Goal: Task Accomplishment & Management: Manage account settings

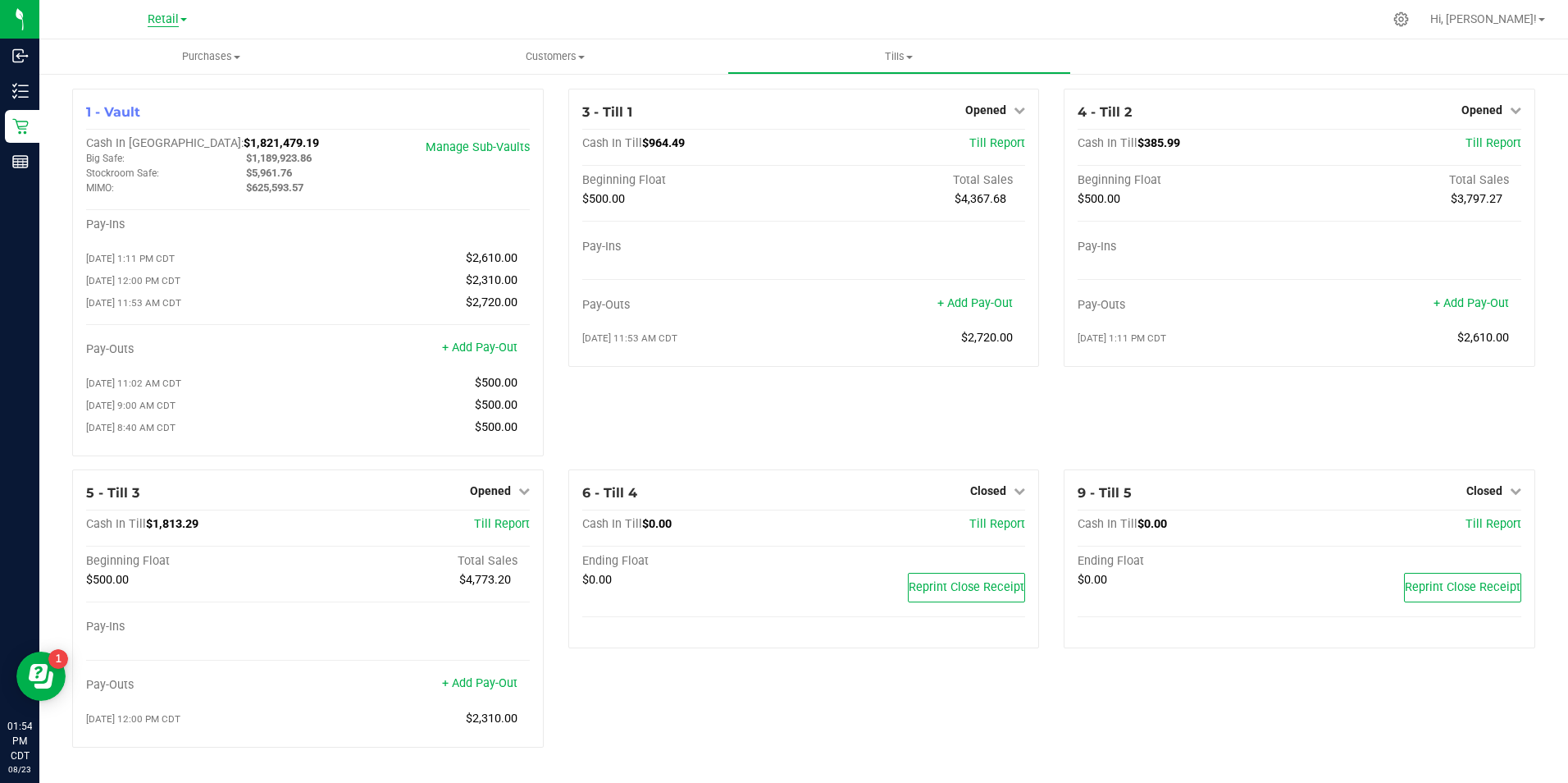
click at [159, 23] on span "Retail" at bounding box center [164, 19] width 31 height 15
drag, startPoint x: 140, startPoint y: 57, endPoint x: 486, endPoint y: 64, distance: 346.1
click at [486, 64] on div "Retail Manufacturing Retail Hi, [PERSON_NAME]! Purchases Summary of purchases F…" at bounding box center [804, 392] width 1529 height 783
drag, startPoint x: 572, startPoint y: 47, endPoint x: 536, endPoint y: 81, distance: 49.5
click at [571, 47] on uib-tab-heading "Customers All customers All physicians" at bounding box center [555, 57] width 342 height 33
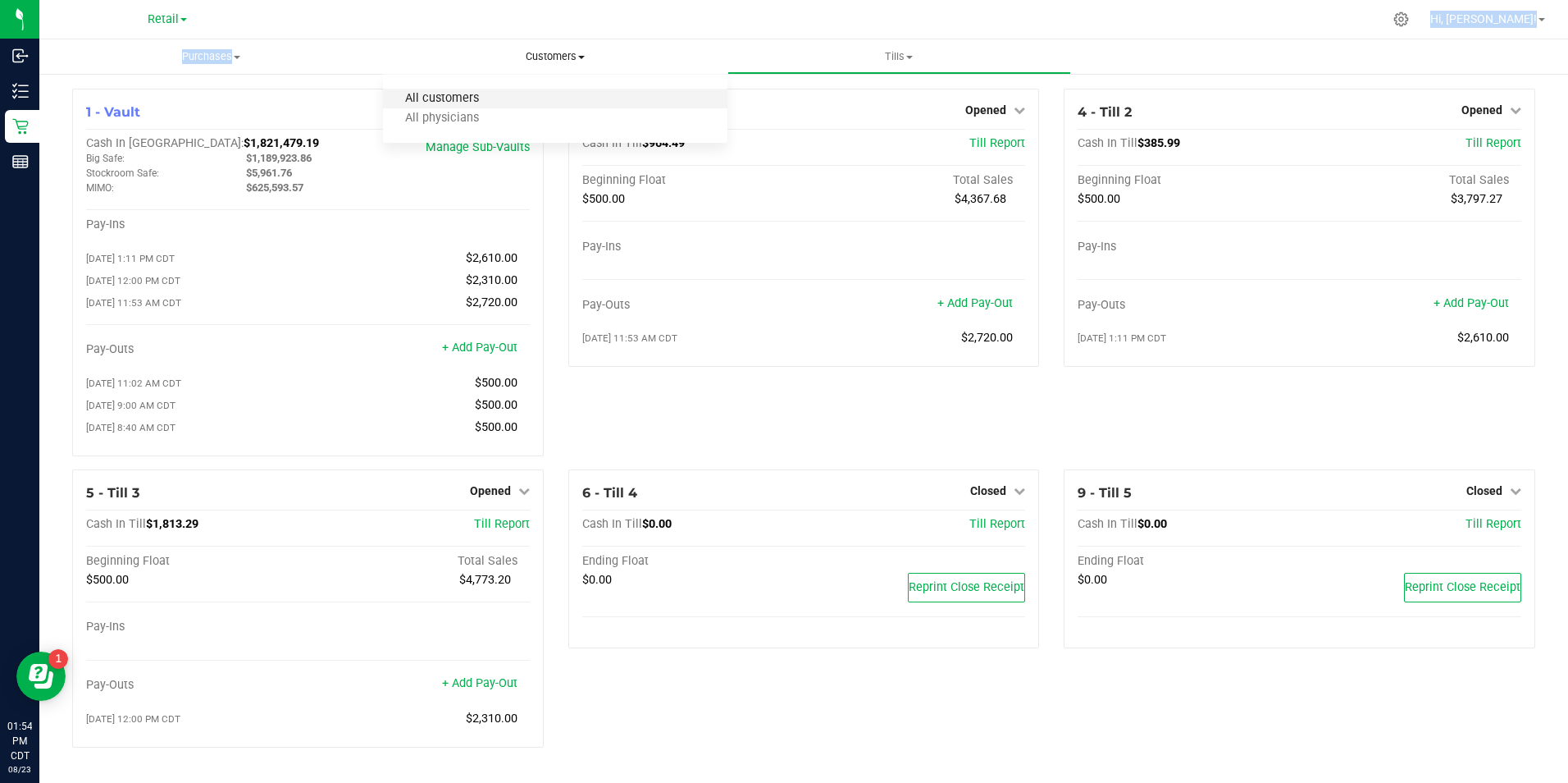
click at [490, 97] on span "All customers" at bounding box center [442, 98] width 118 height 14
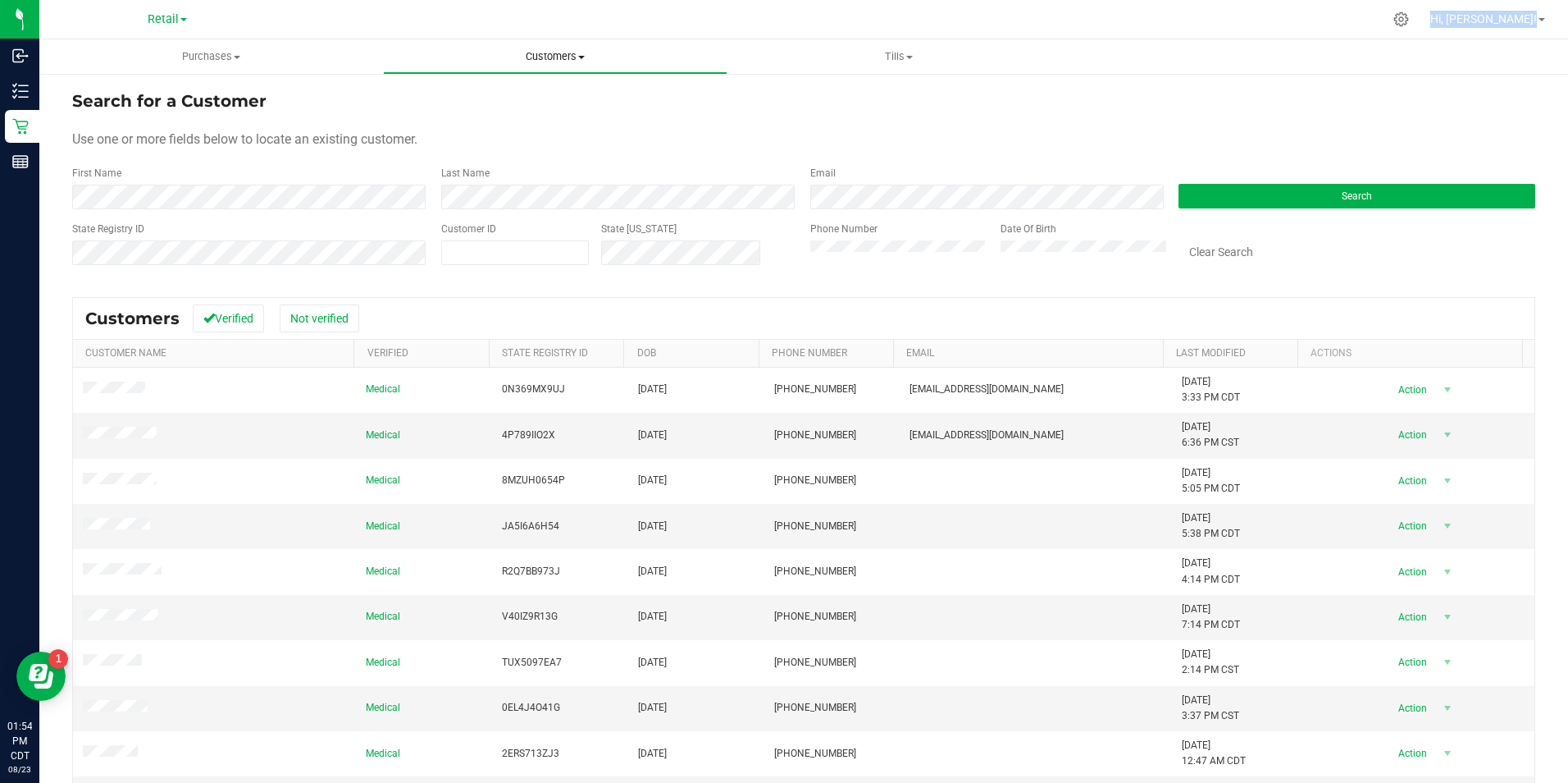
click at [647, 50] on span "Customers" at bounding box center [555, 57] width 342 height 15
click at [474, 92] on span "All customers" at bounding box center [442, 98] width 118 height 14
click at [586, 113] on form "Search for a Customer Use one or more fields below to locate an existing custom…" at bounding box center [804, 184] width 1463 height 191
click at [586, 112] on div "Search for a Customer" at bounding box center [804, 100] width 1463 height 25
click at [1209, 196] on button "Search" at bounding box center [1357, 196] width 356 height 25
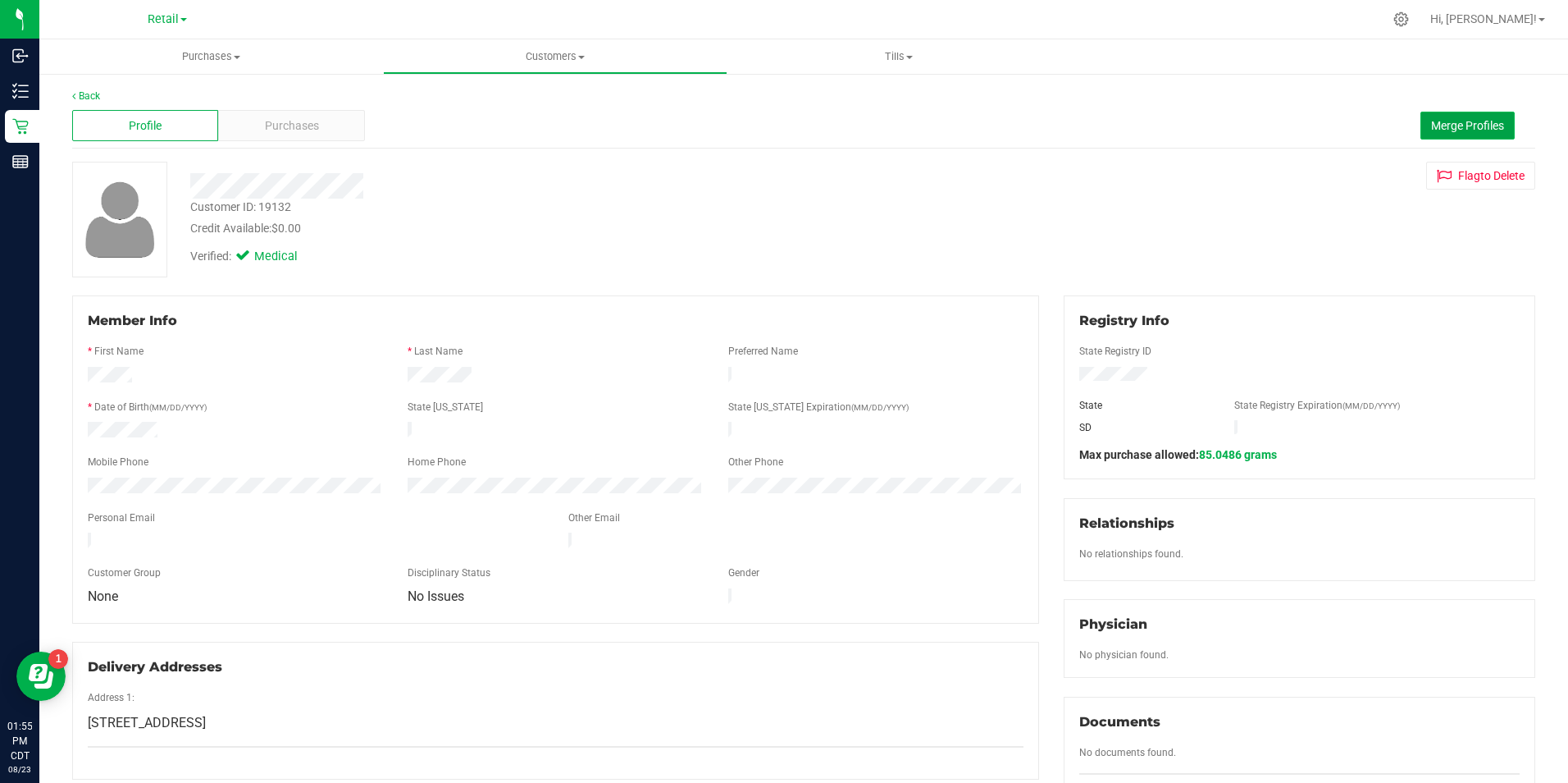
drag, startPoint x: 1433, startPoint y: 125, endPoint x: 1420, endPoint y: 125, distance: 13.0
click at [1431, 125] on span "Merge Profiles" at bounding box center [1467, 125] width 73 height 13
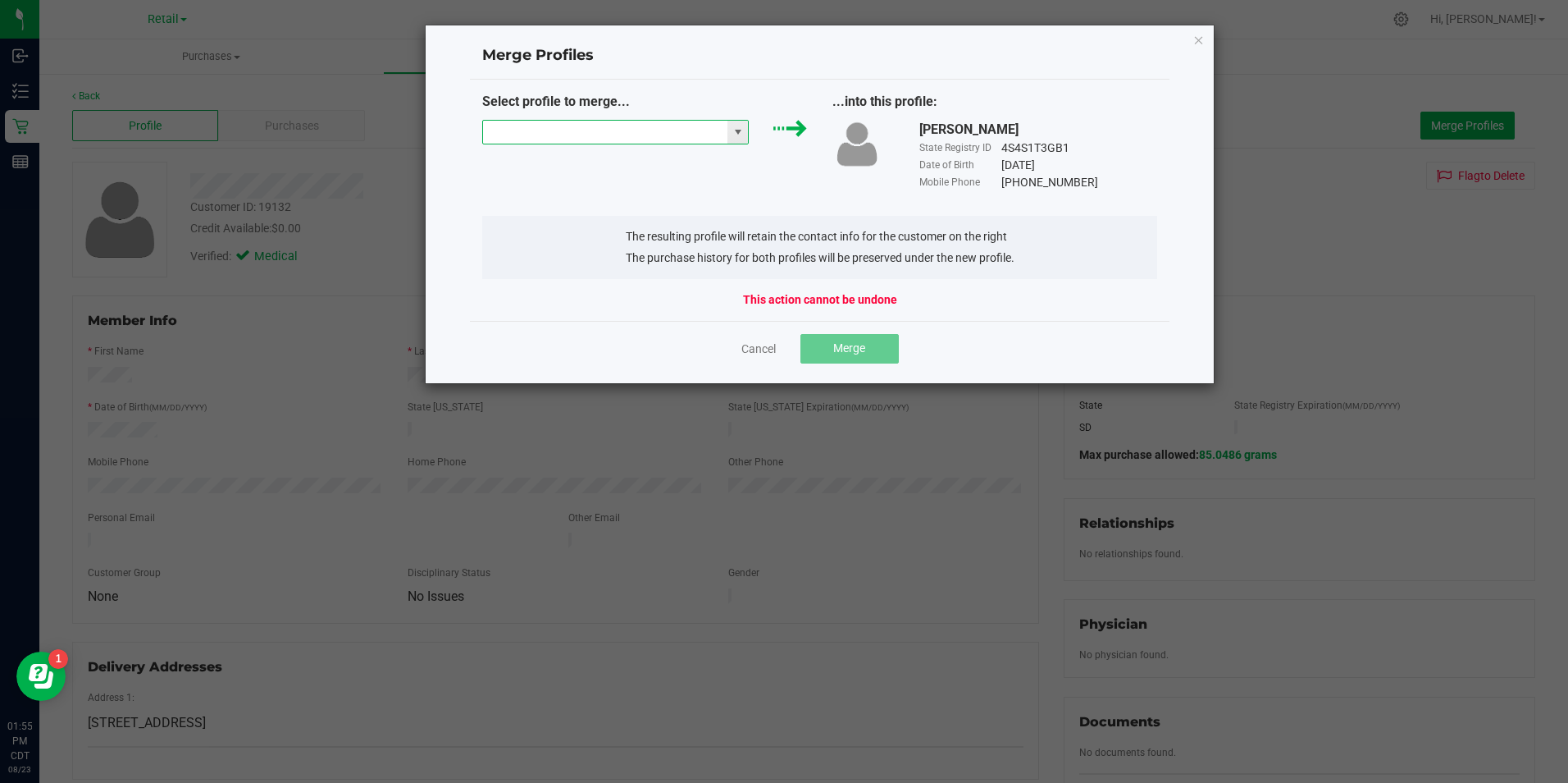
click at [633, 128] on input "NO DATA FOUND" at bounding box center [605, 131] width 245 height 23
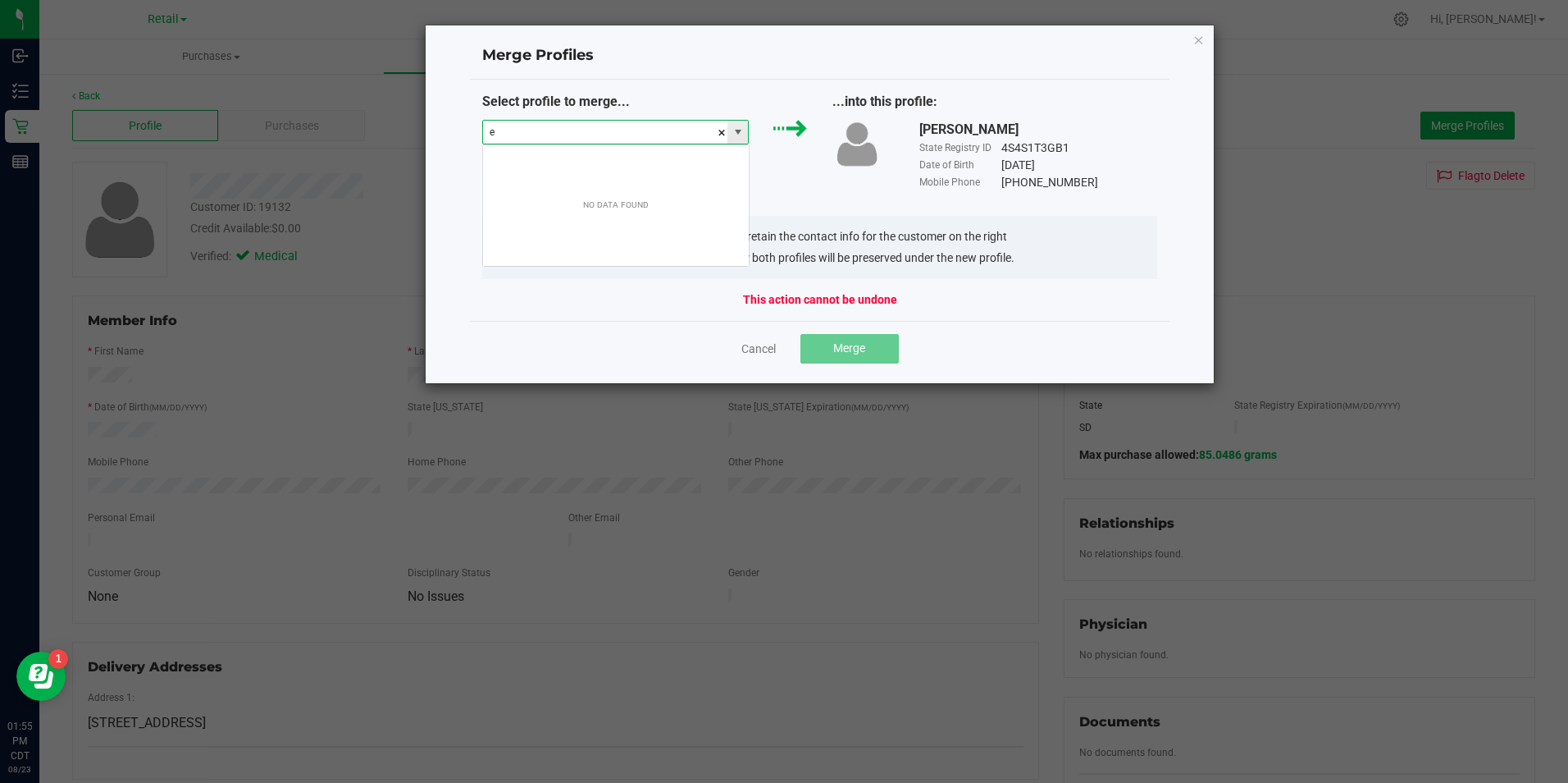
scroll to position [25, 266]
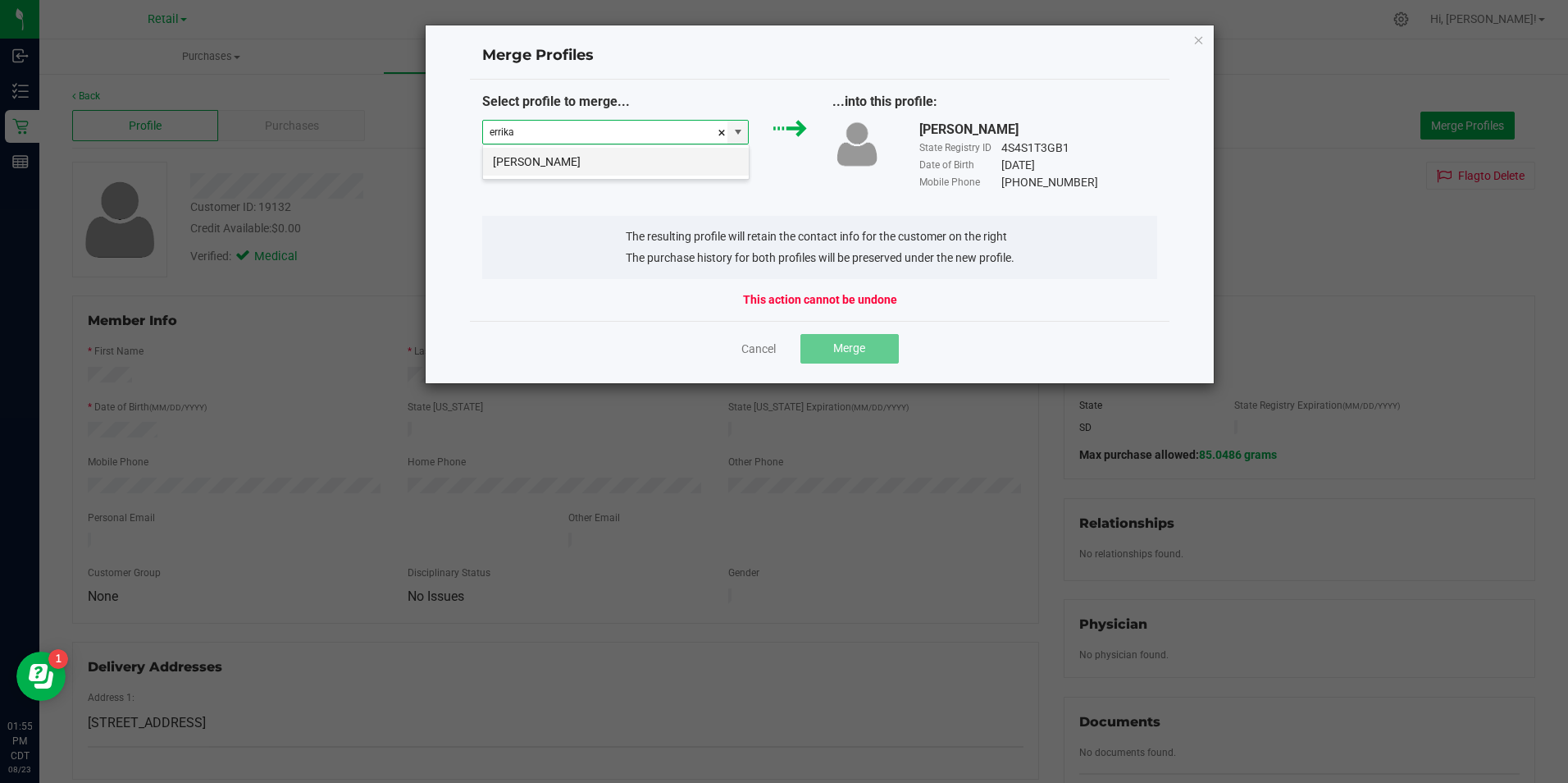
click at [528, 157] on li "[PERSON_NAME]" at bounding box center [615, 162] width 265 height 28
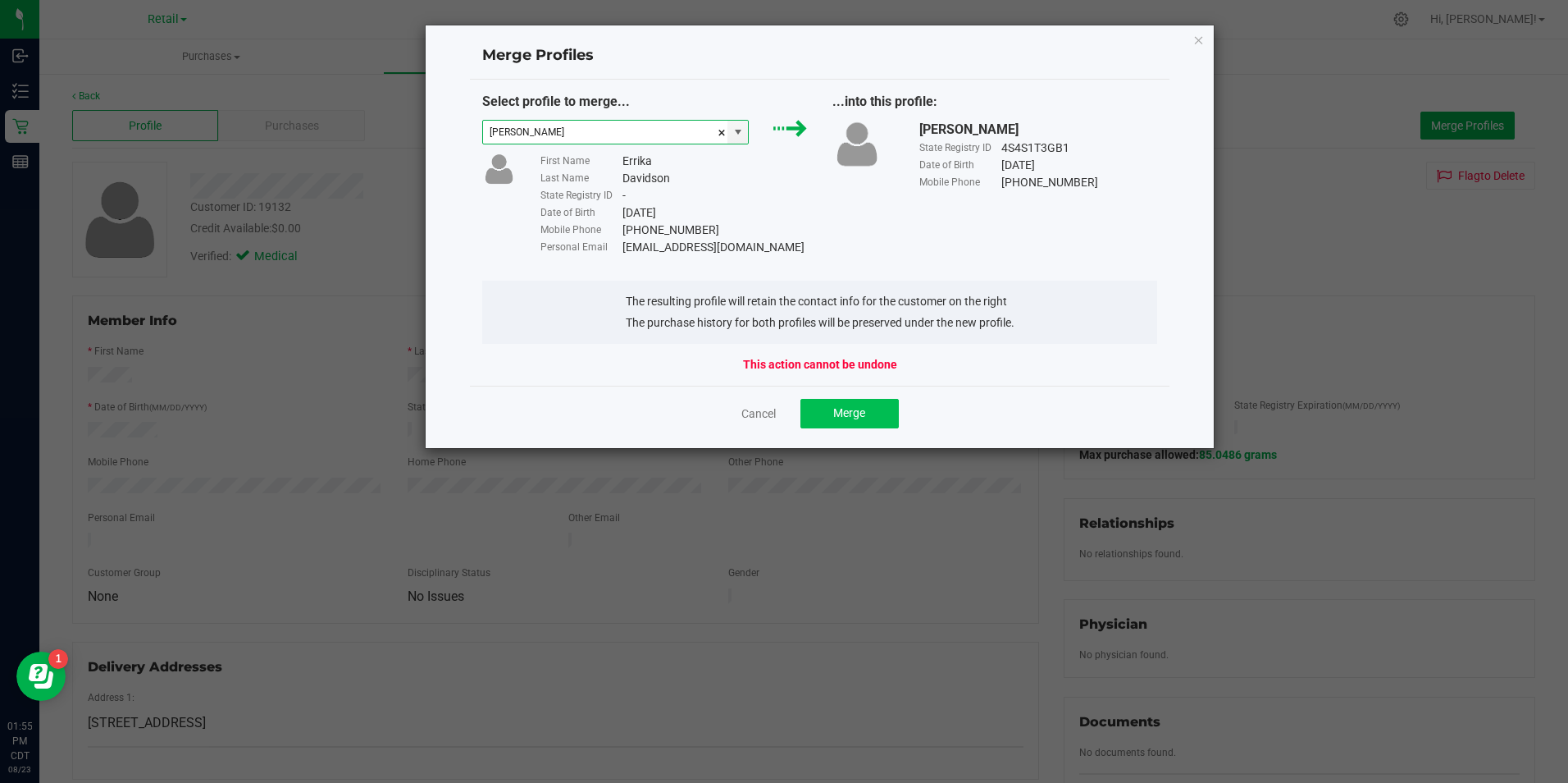
type input "[PERSON_NAME]"
click at [845, 417] on span "Merge" at bounding box center [849, 413] width 32 height 13
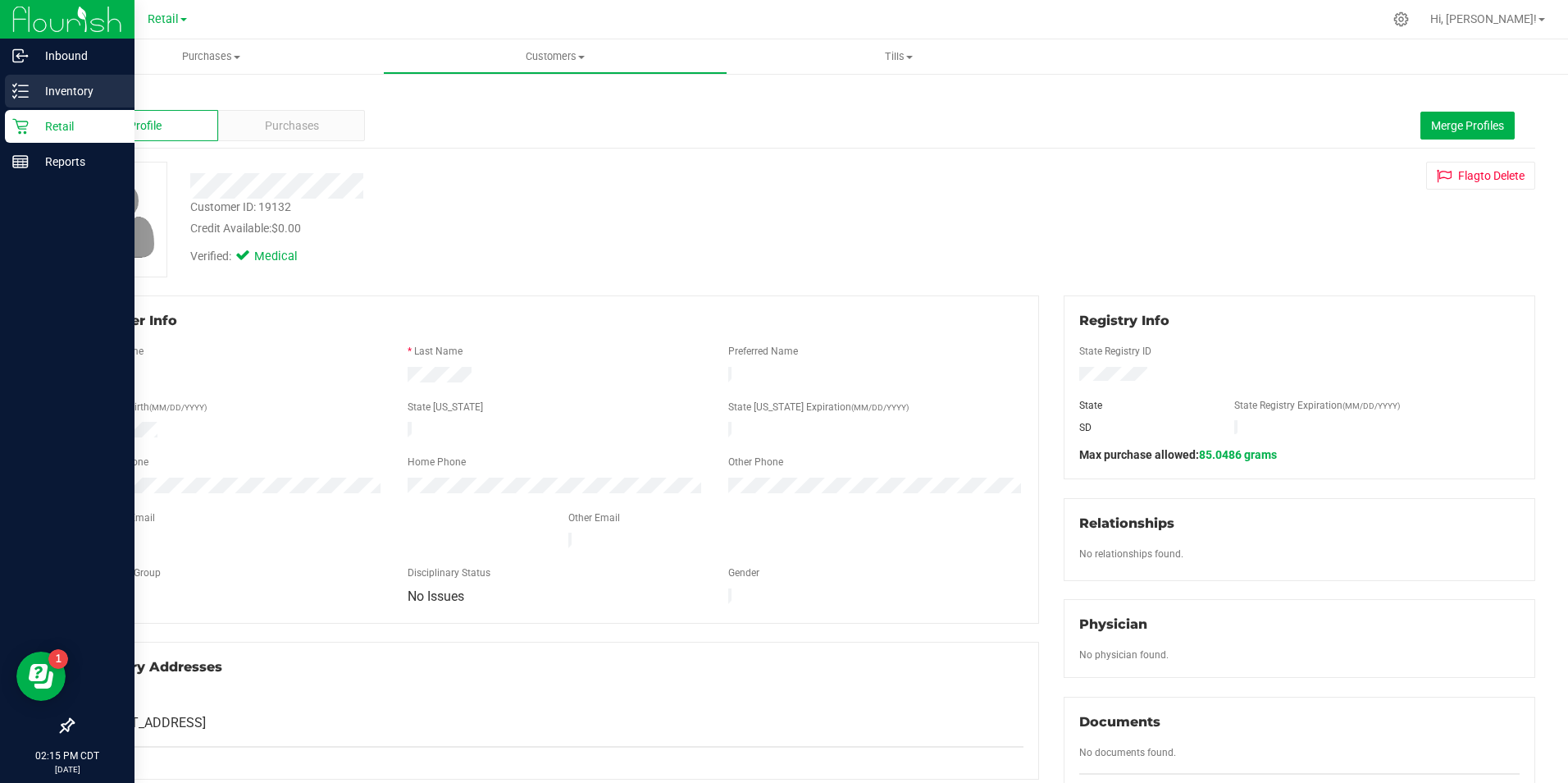
click at [44, 88] on p "Inventory" at bounding box center [77, 90] width 98 height 19
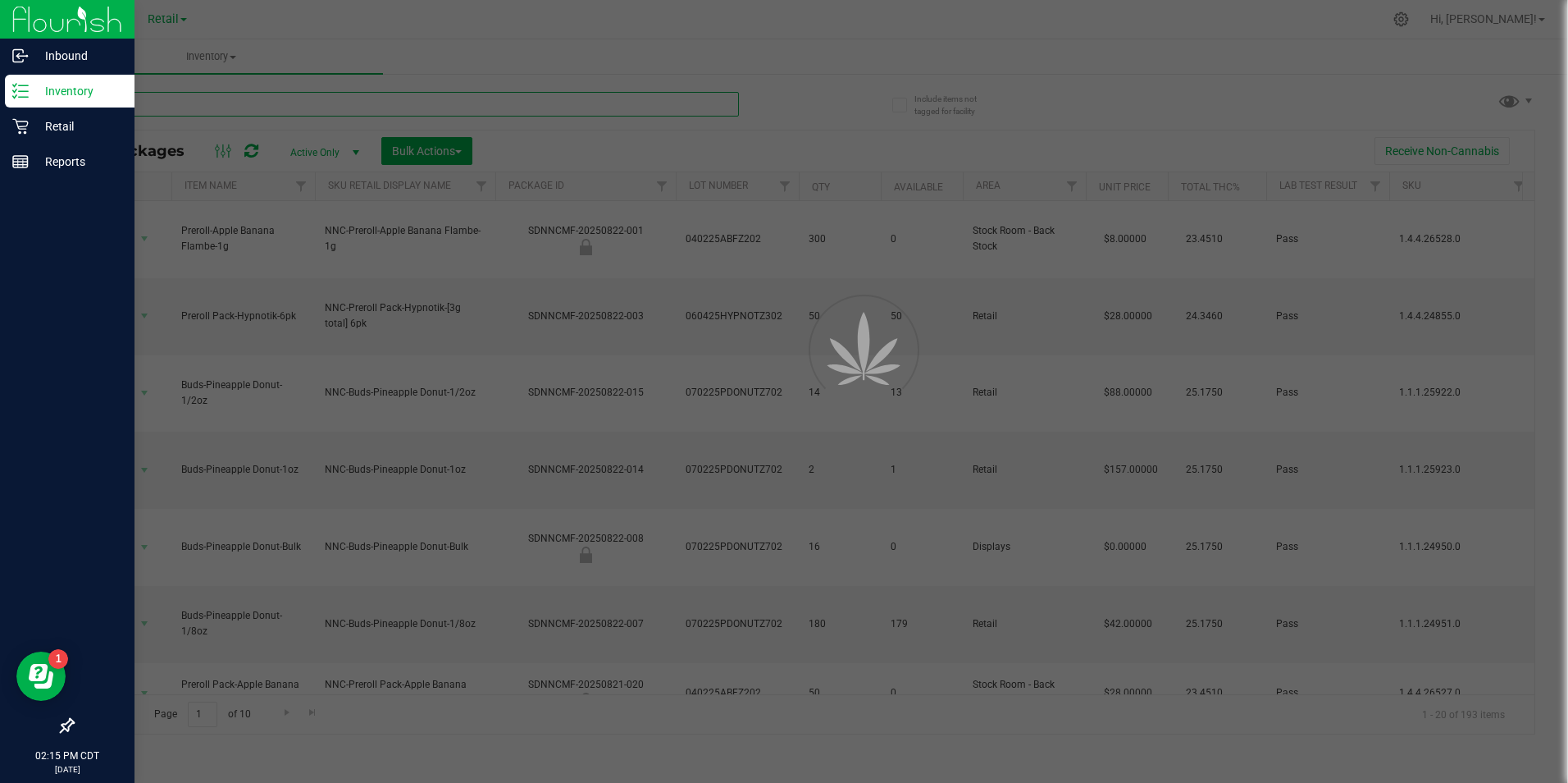
click at [266, 113] on input "text" at bounding box center [406, 104] width 667 height 25
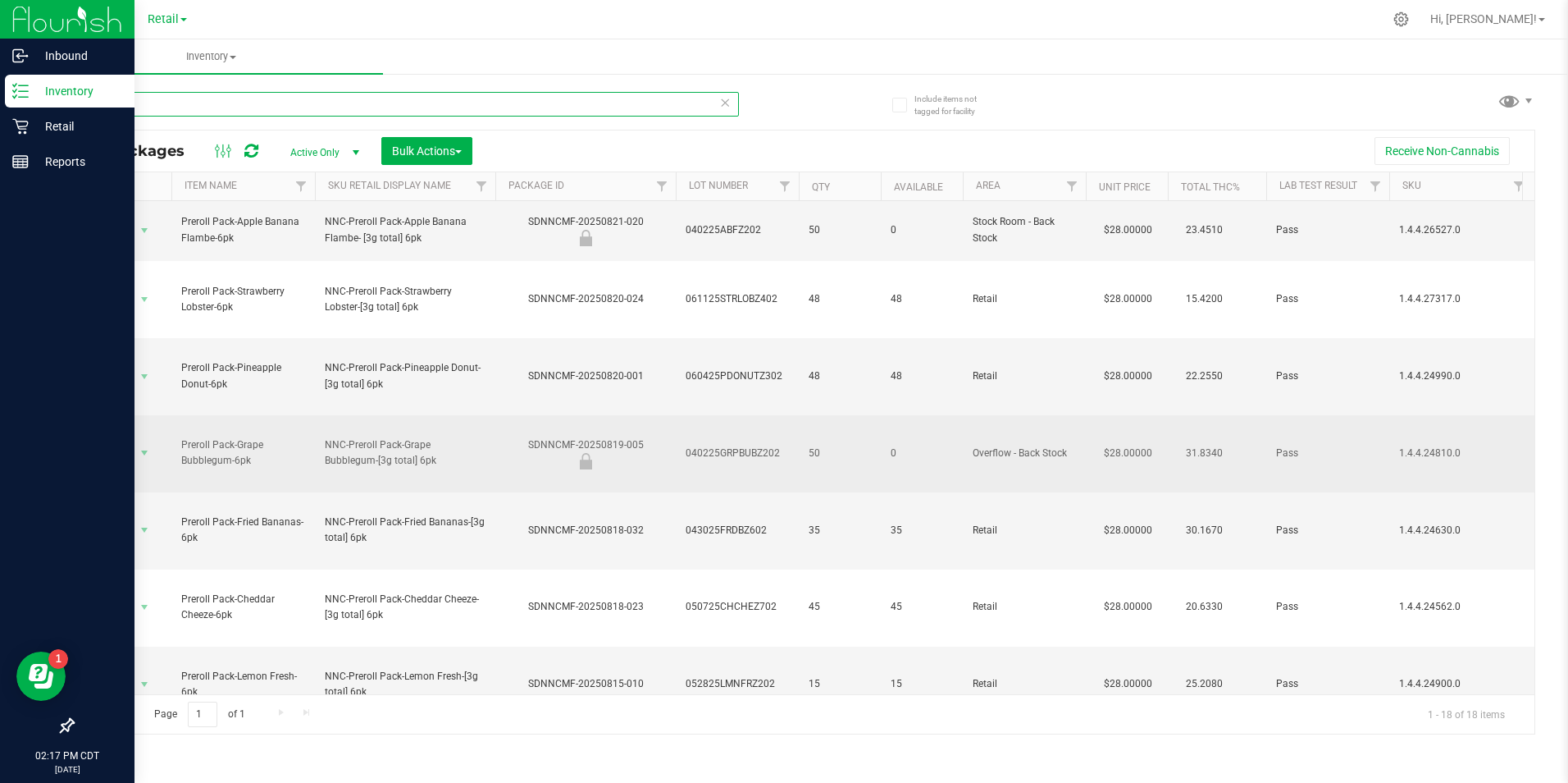
scroll to position [331, 0]
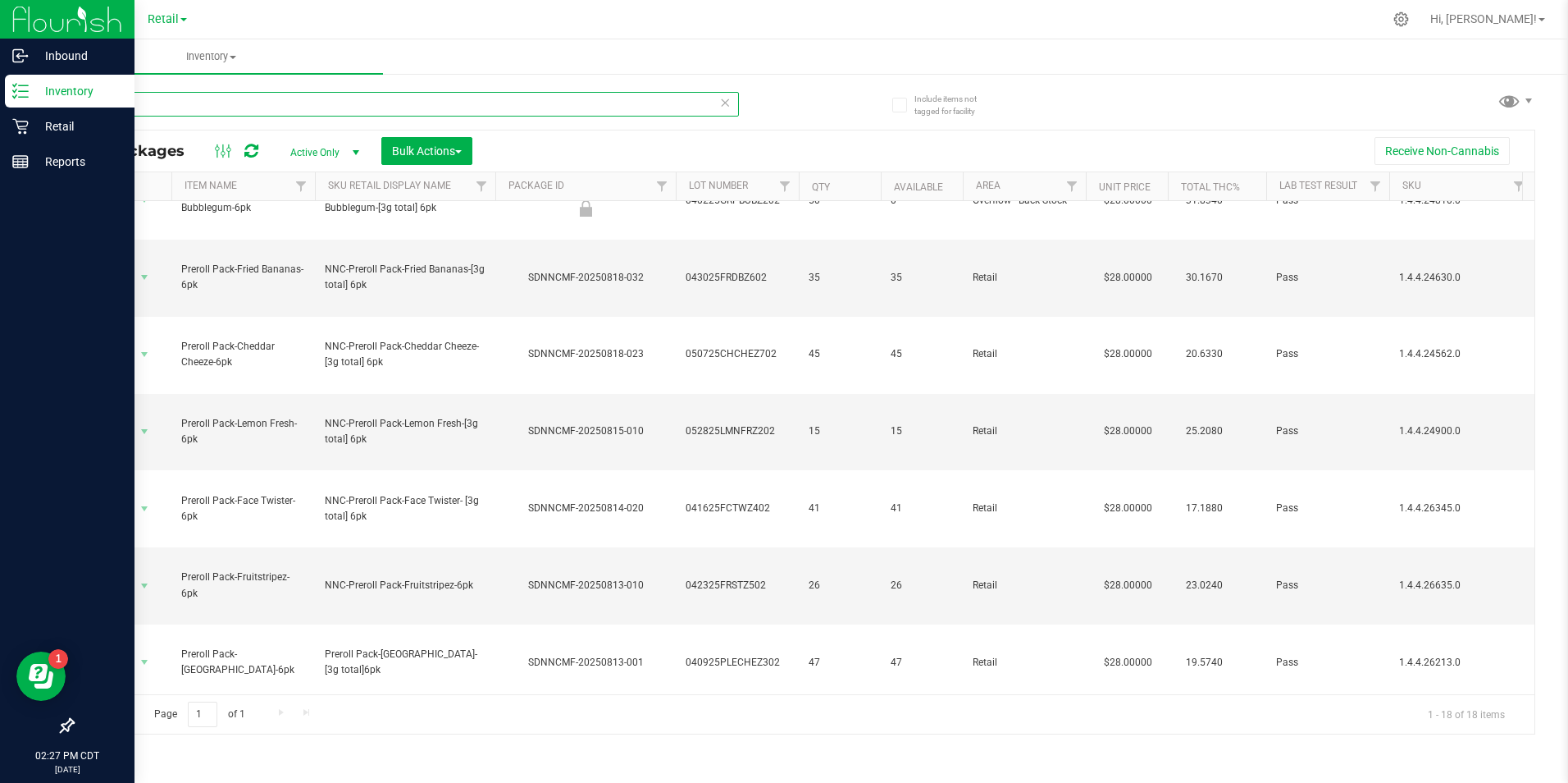
click at [247, 104] on input "6pk" at bounding box center [406, 104] width 667 height 25
type input "6"
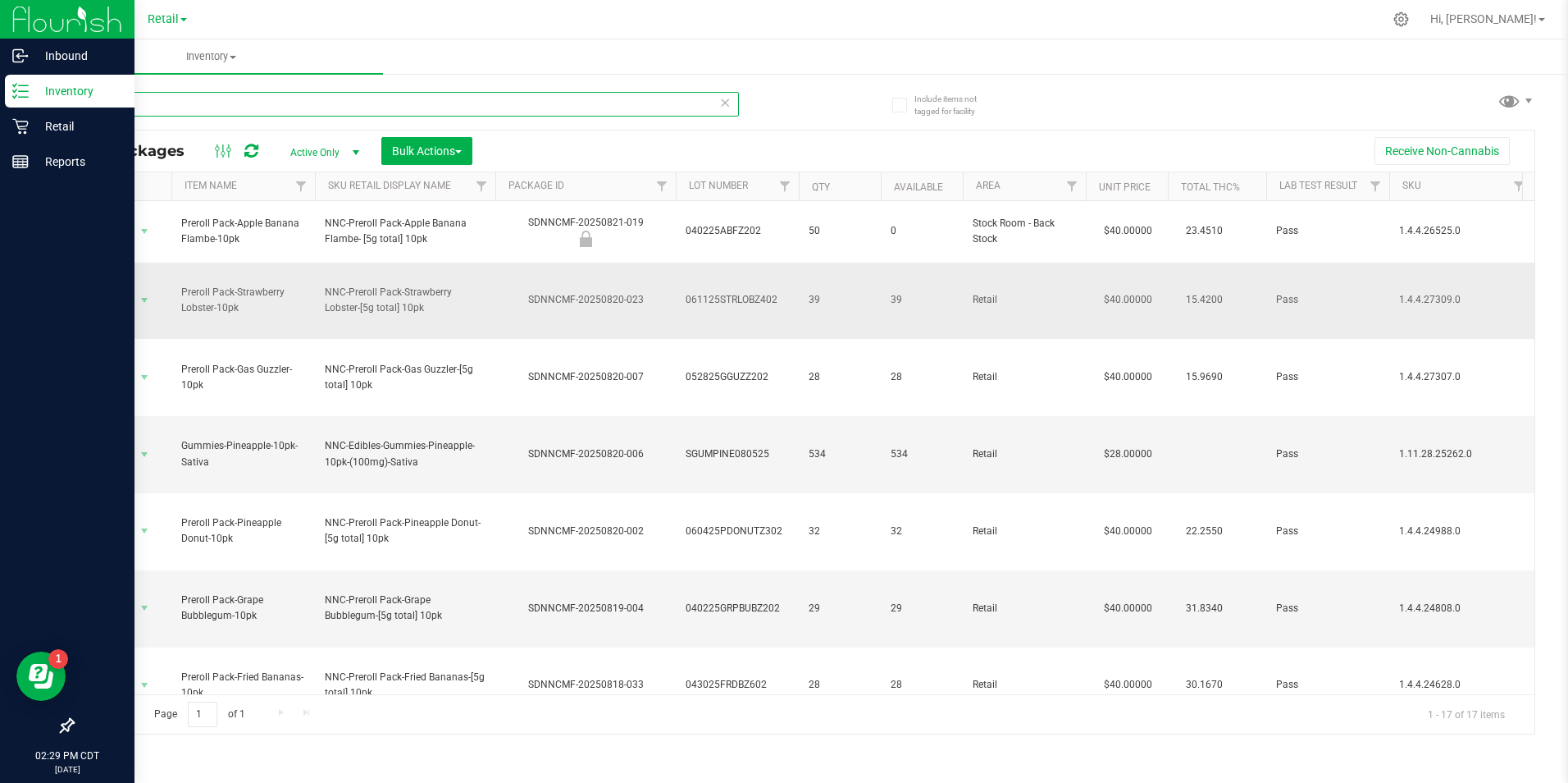
type input "10pk"
click at [16, 139] on div "Retail" at bounding box center [69, 127] width 130 height 33
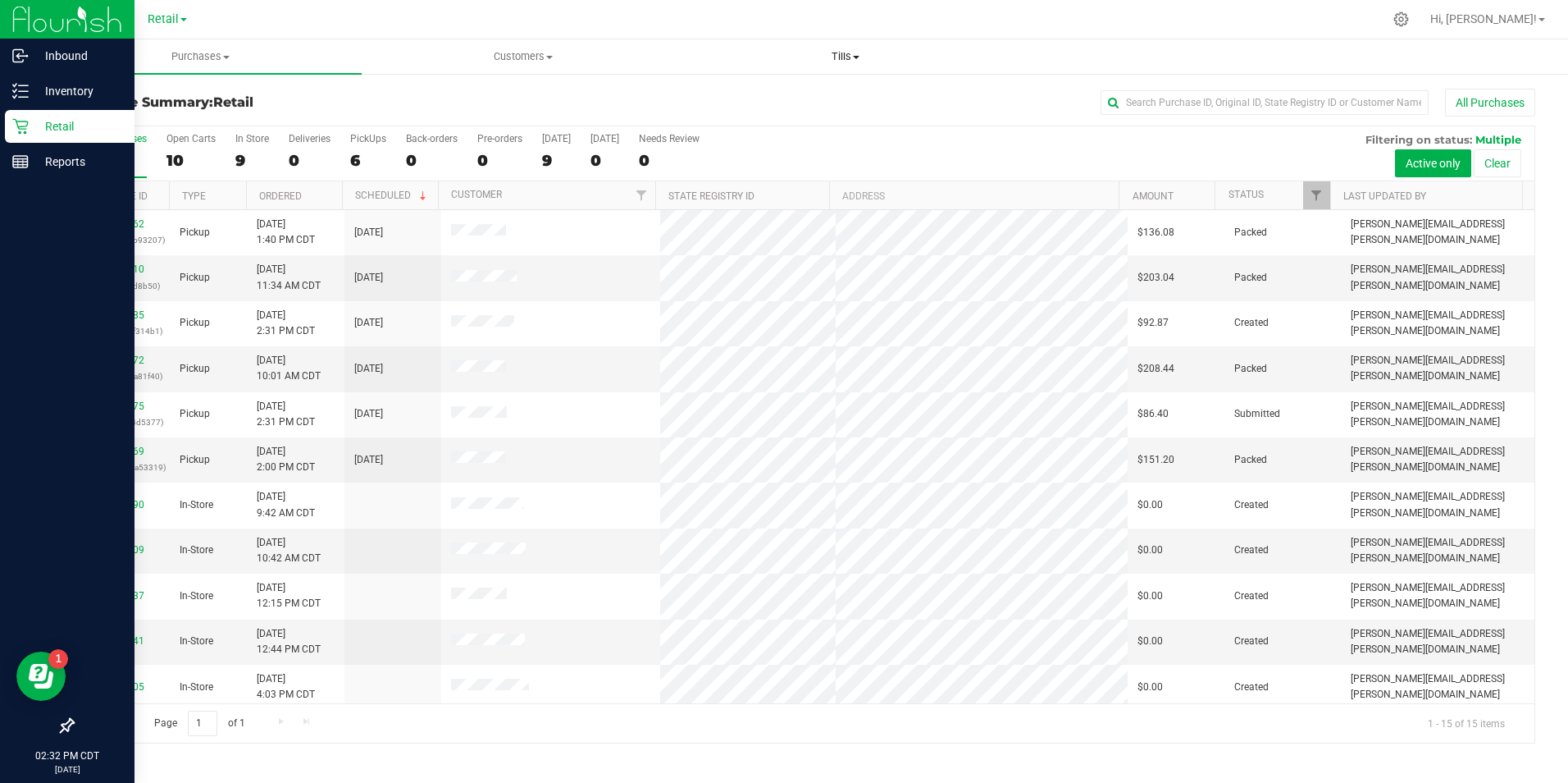
click at [855, 57] on span at bounding box center [856, 58] width 6 height 4
click at [767, 98] on span "Manage tills" at bounding box center [740, 98] width 111 height 14
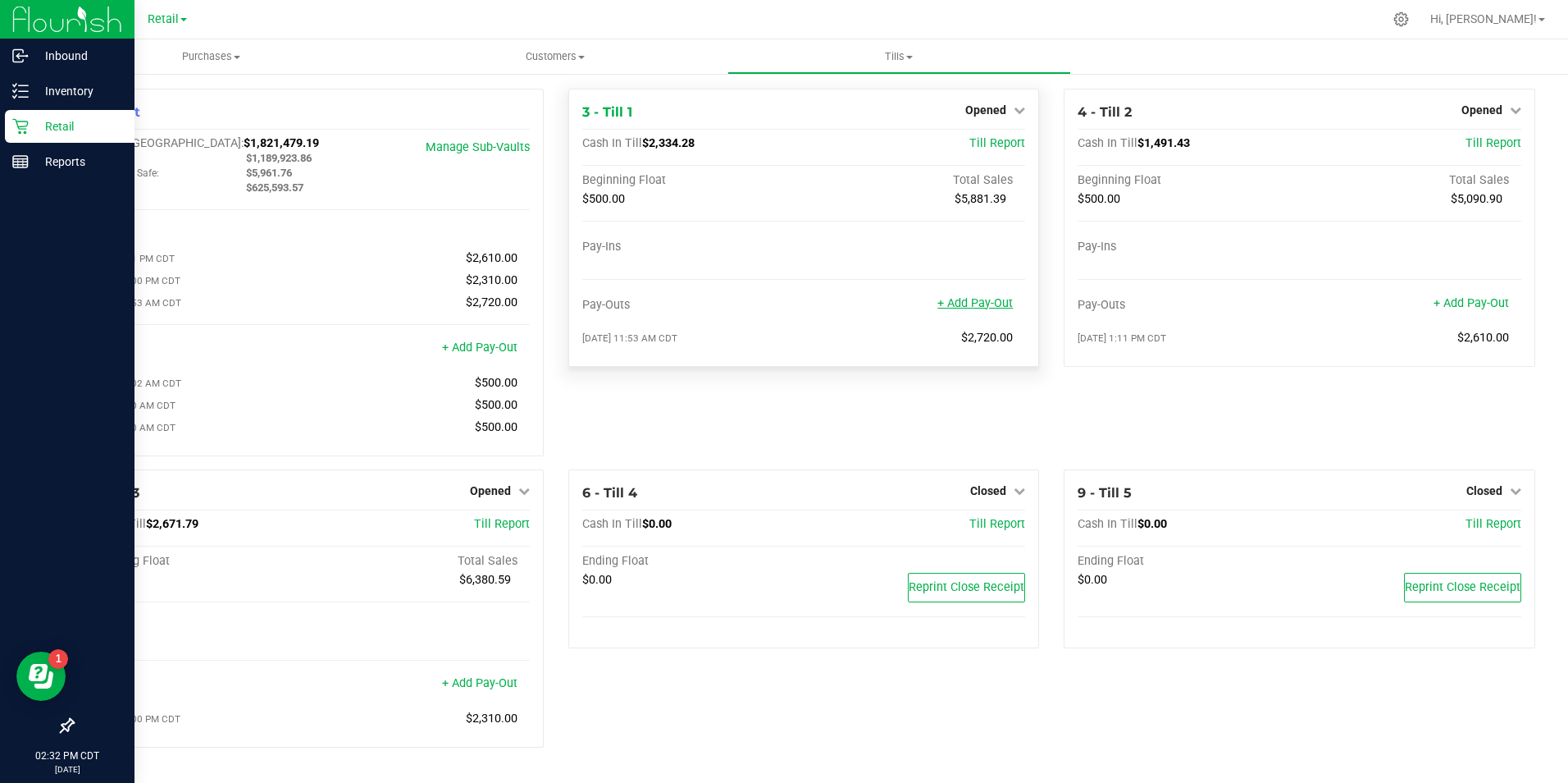
click at [974, 302] on link "+ Add Pay-Out" at bounding box center [976, 302] width 75 height 14
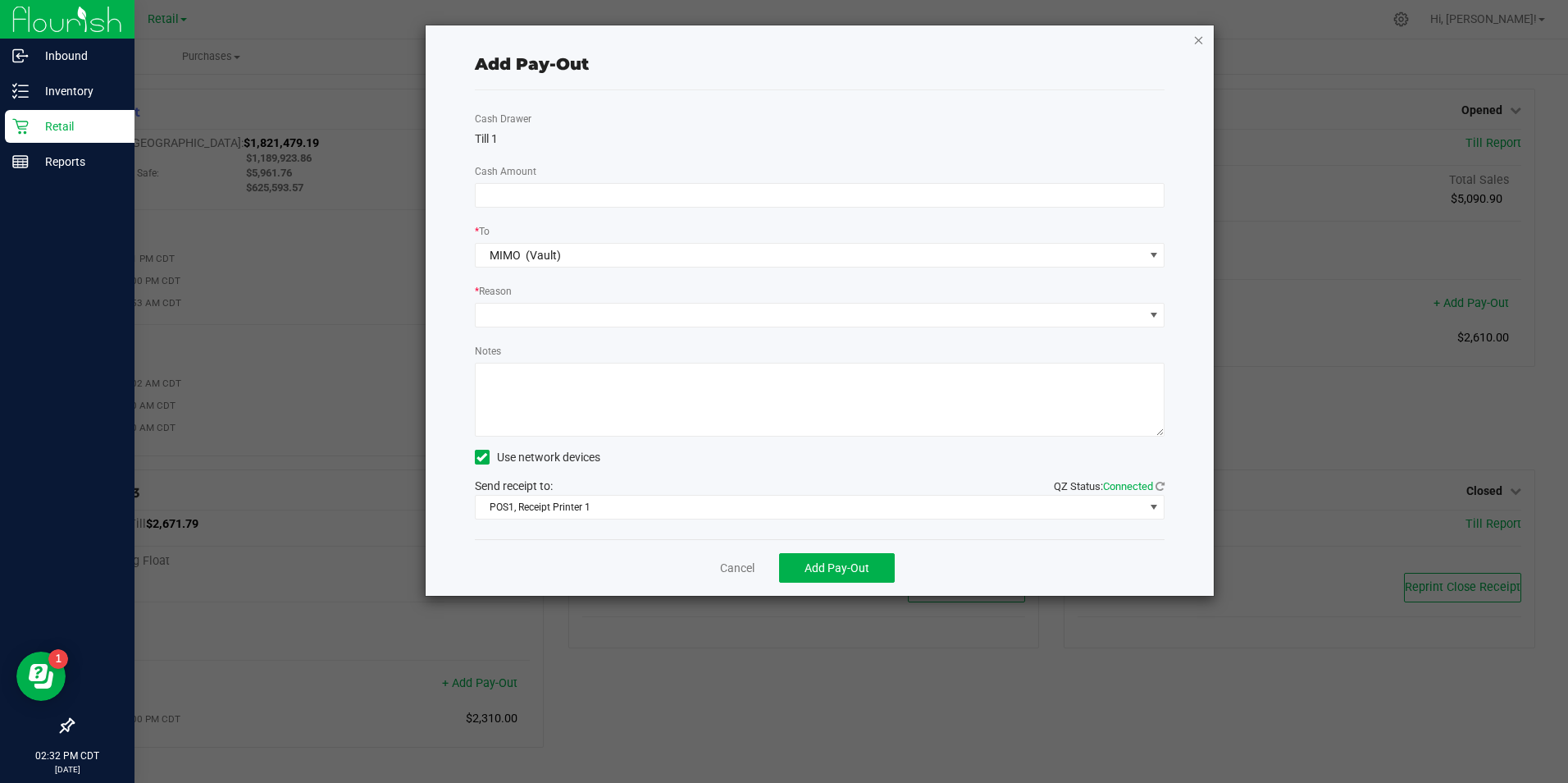
click at [1198, 39] on icon "button" at bounding box center [1199, 39] width 12 height 19
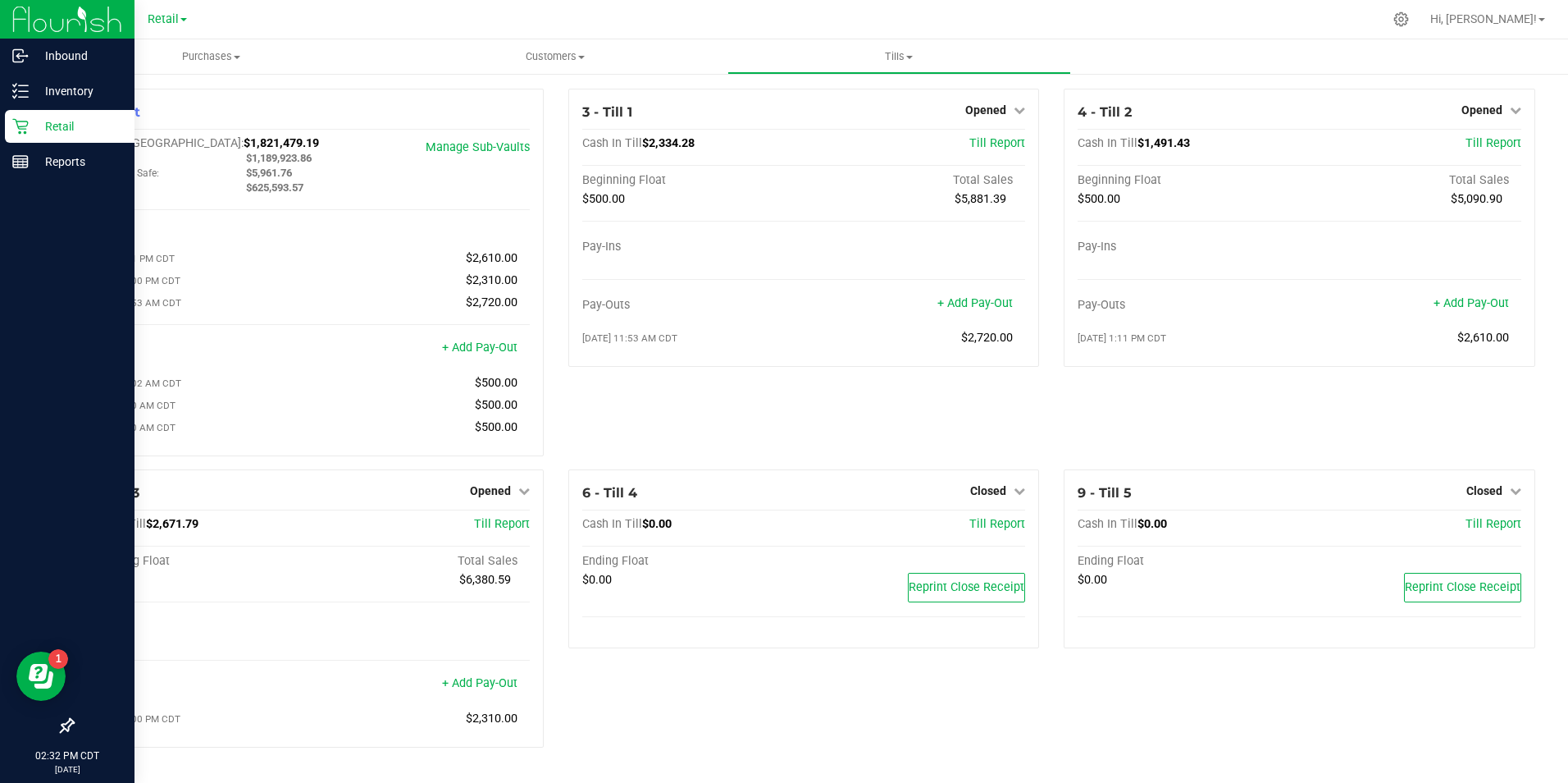
click at [1014, 110] on icon at bounding box center [1020, 109] width 12 height 12
click at [974, 139] on link "Close Till" at bounding box center [988, 144] width 44 height 13
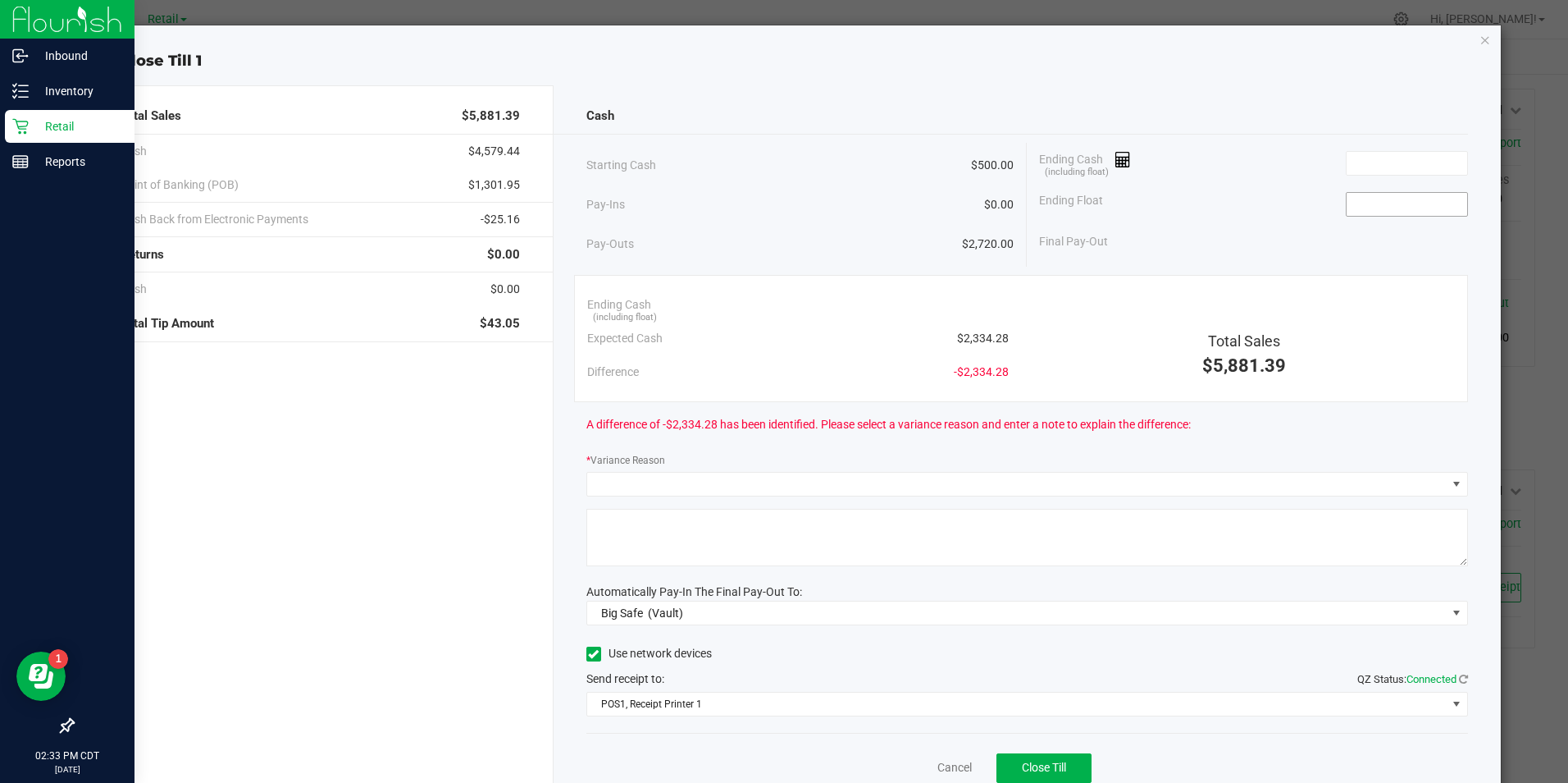
click at [1355, 213] on input at bounding box center [1406, 204] width 120 height 23
click at [1347, 157] on input at bounding box center [1406, 163] width 120 height 23
type input "$2,334.36"
click at [1348, 206] on input at bounding box center [1406, 204] width 120 height 23
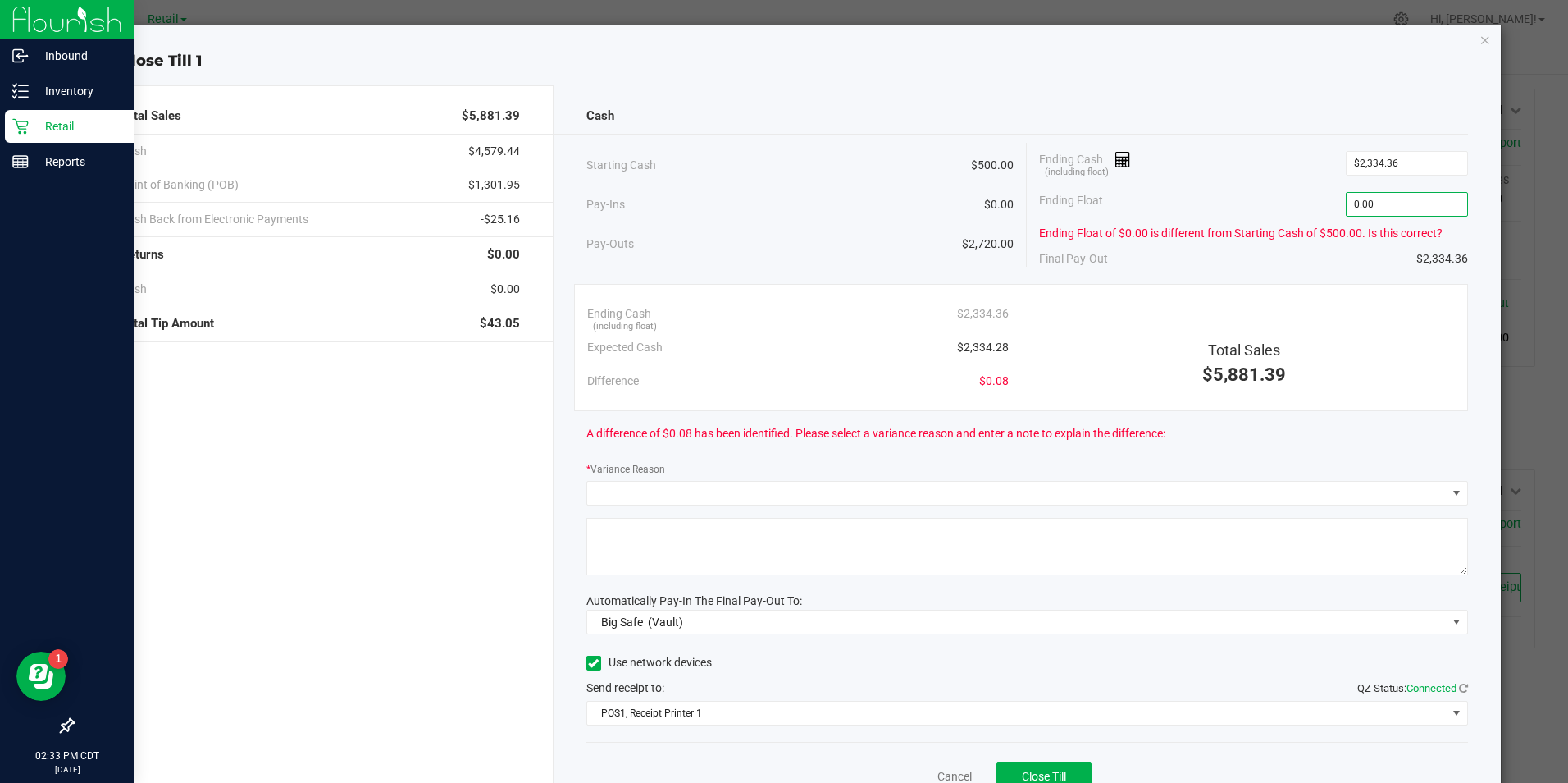
scroll to position [76, 0]
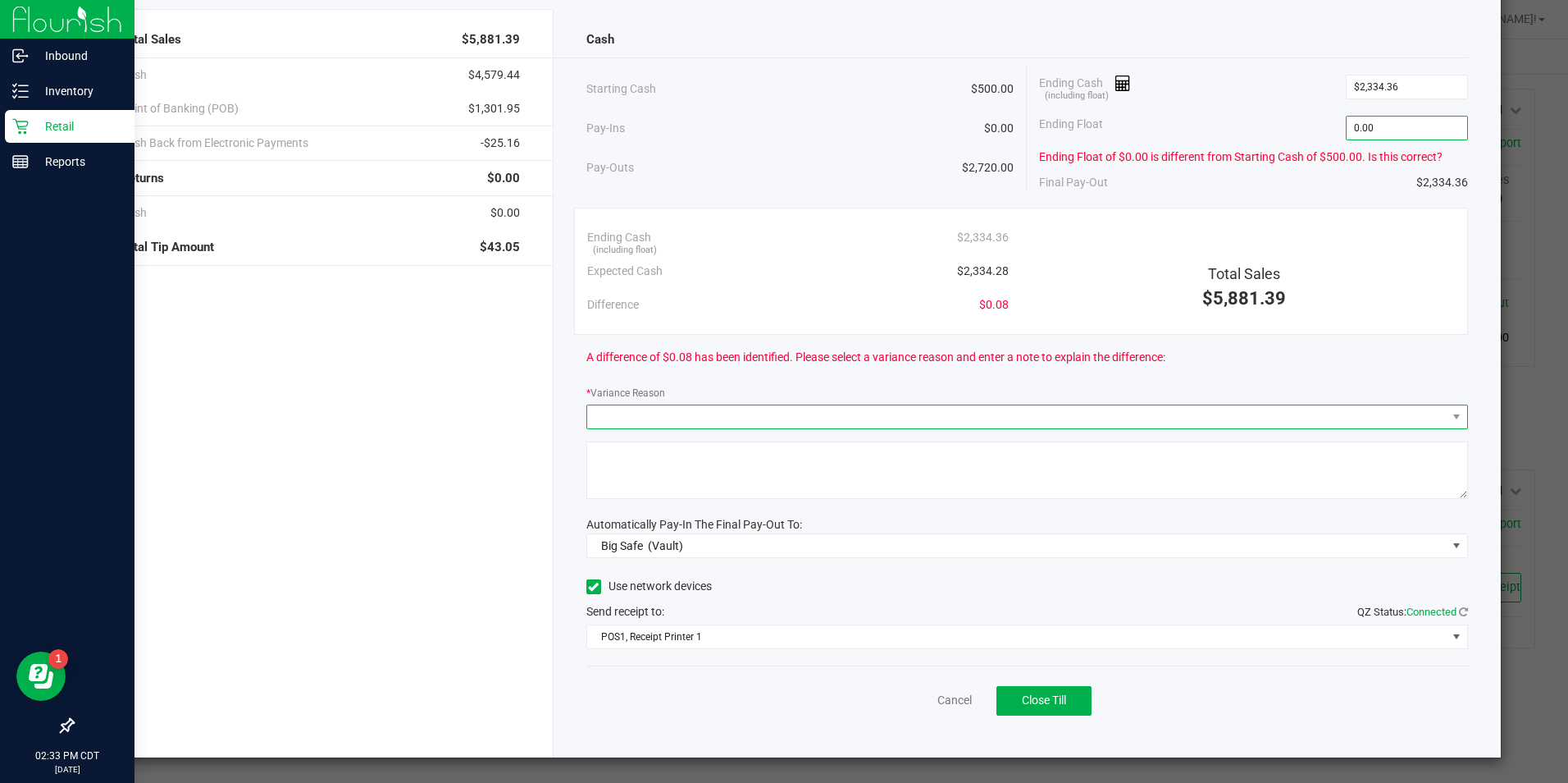
type input "$0.00"
drag, startPoint x: 757, startPoint y: 419, endPoint x: 741, endPoint y: 422, distance: 16.3
click at [756, 419] on span at bounding box center [1017, 416] width 860 height 23
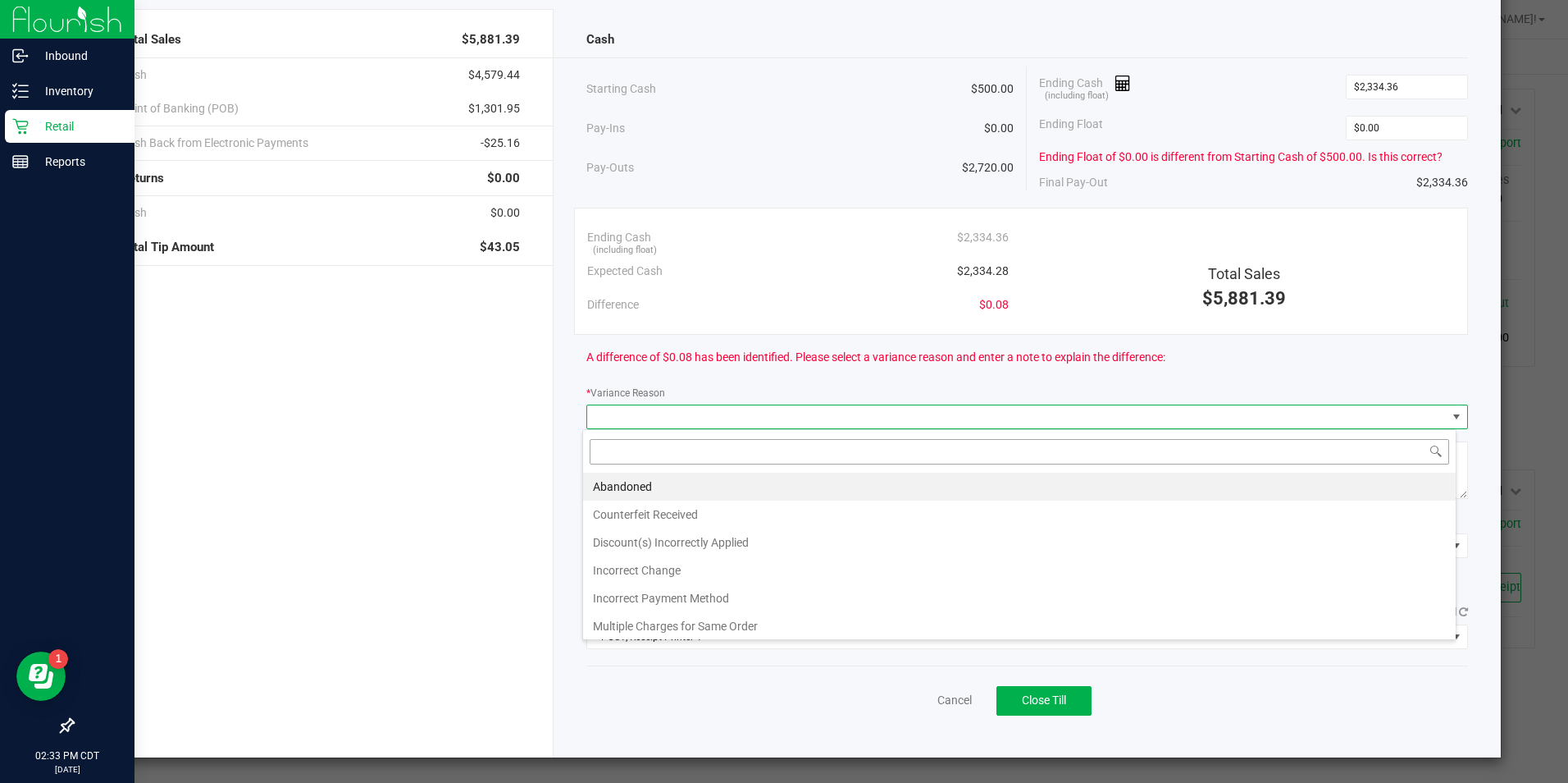
scroll to position [25, 874]
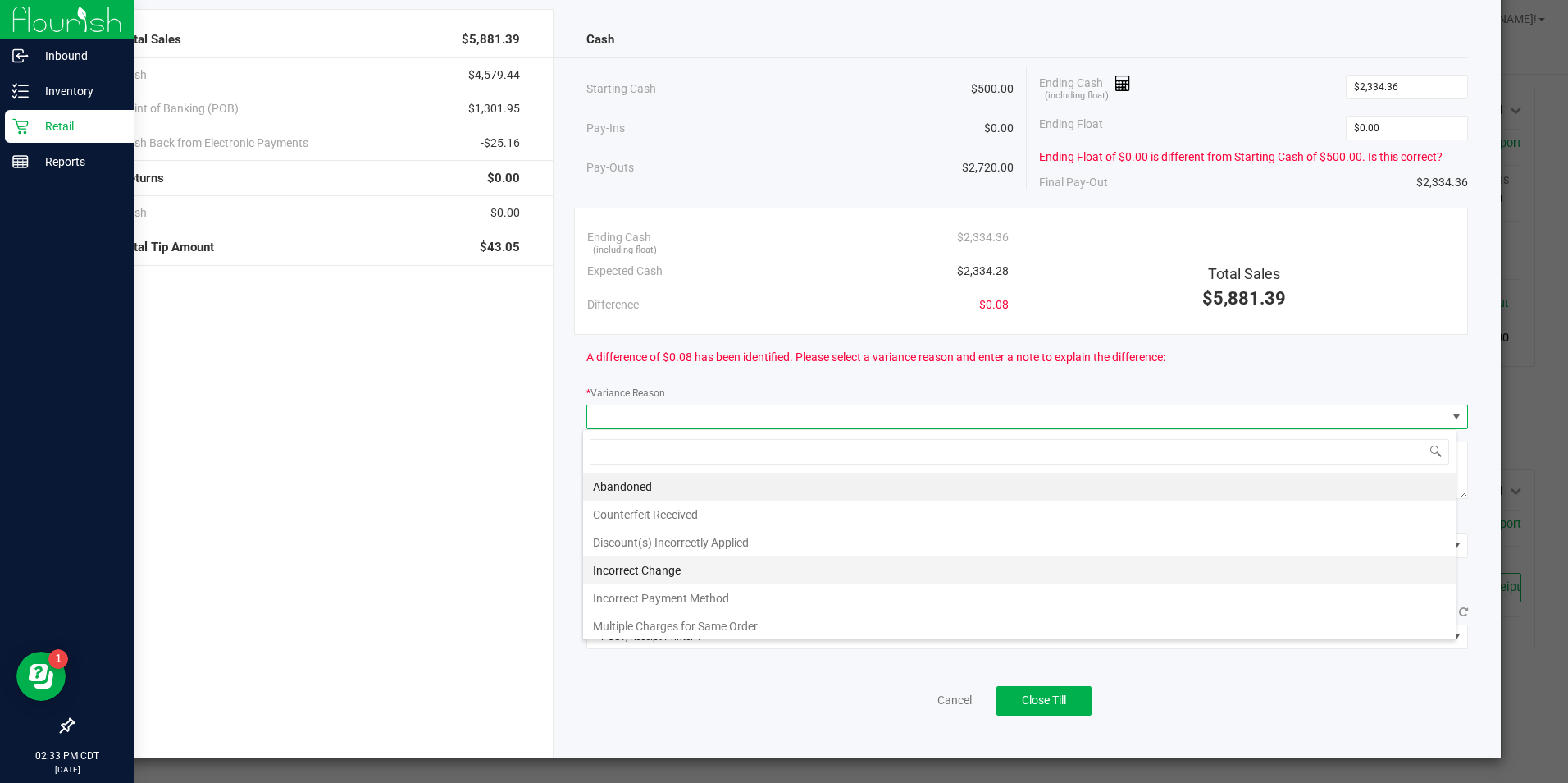
click at [678, 572] on li "Incorrect Change" at bounding box center [1020, 570] width 873 height 28
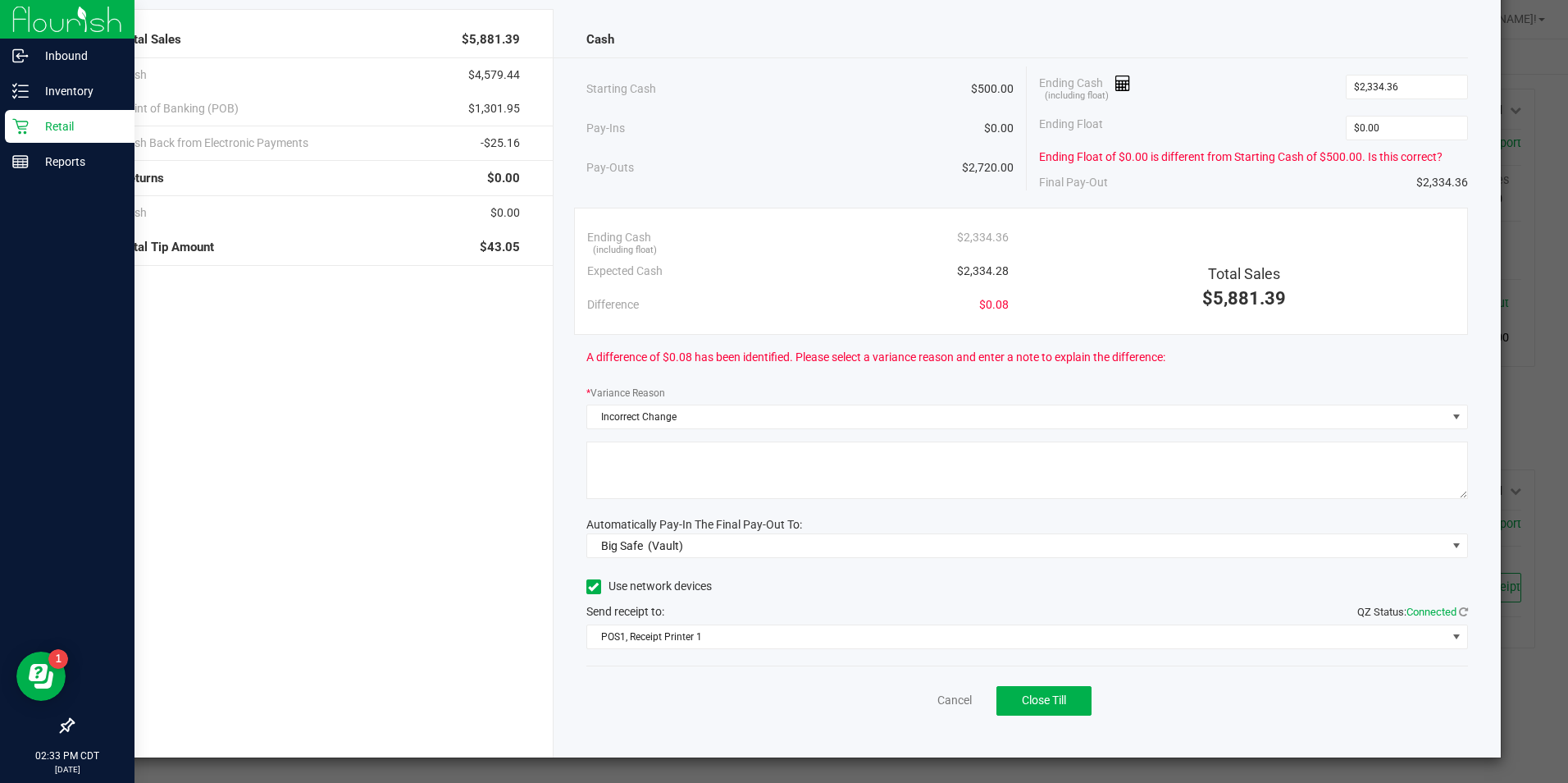
click at [655, 468] on textarea at bounding box center [1027, 470] width 882 height 58
type textarea "Unsure of Variance"
click at [879, 593] on div "Use network devices" at bounding box center [1027, 586] width 882 height 25
click at [818, 548] on span "Big Safe (Vault)" at bounding box center [1017, 545] width 860 height 23
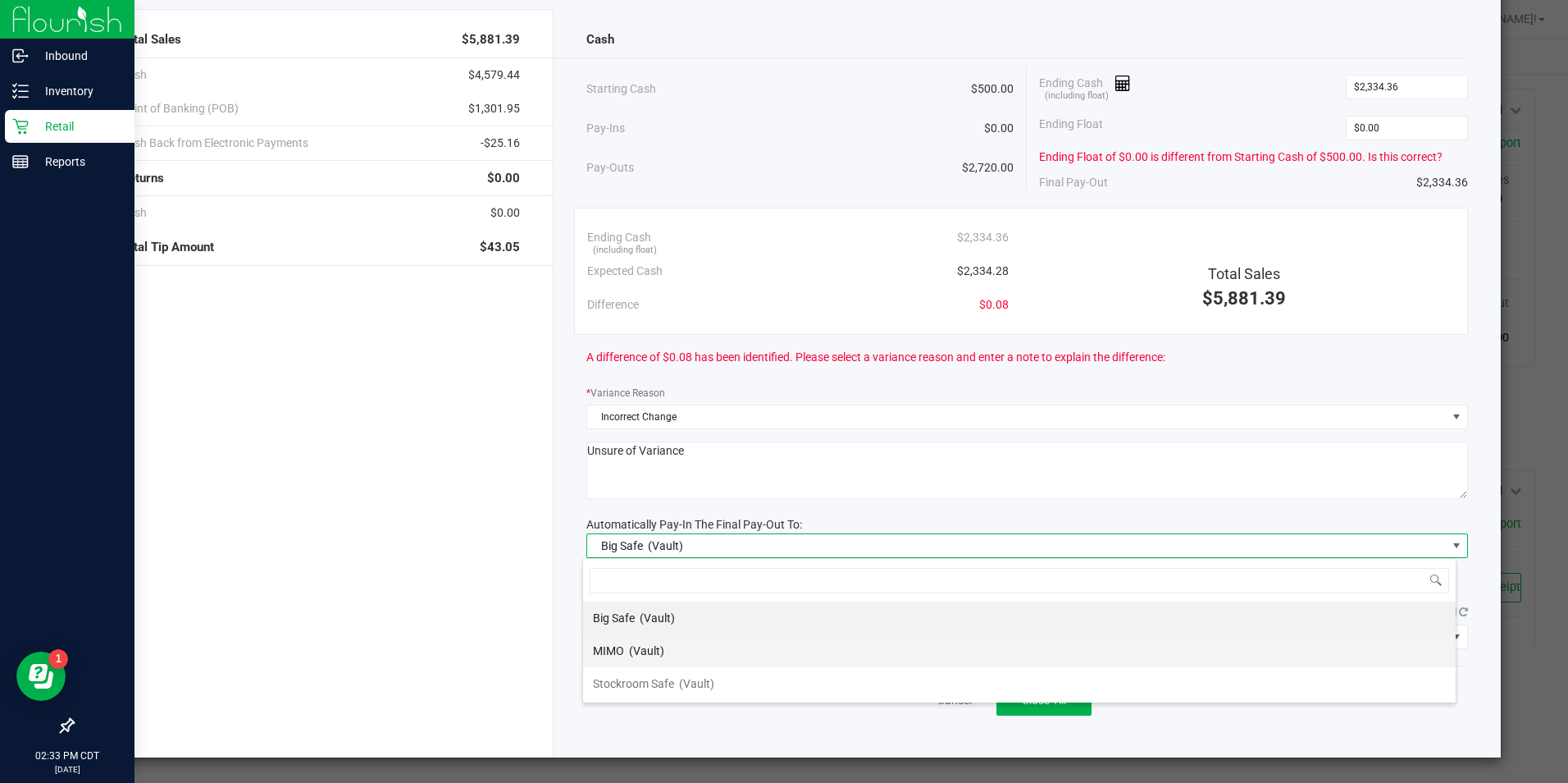
click at [621, 660] on div "MIMO (Vault)" at bounding box center [629, 651] width 72 height 29
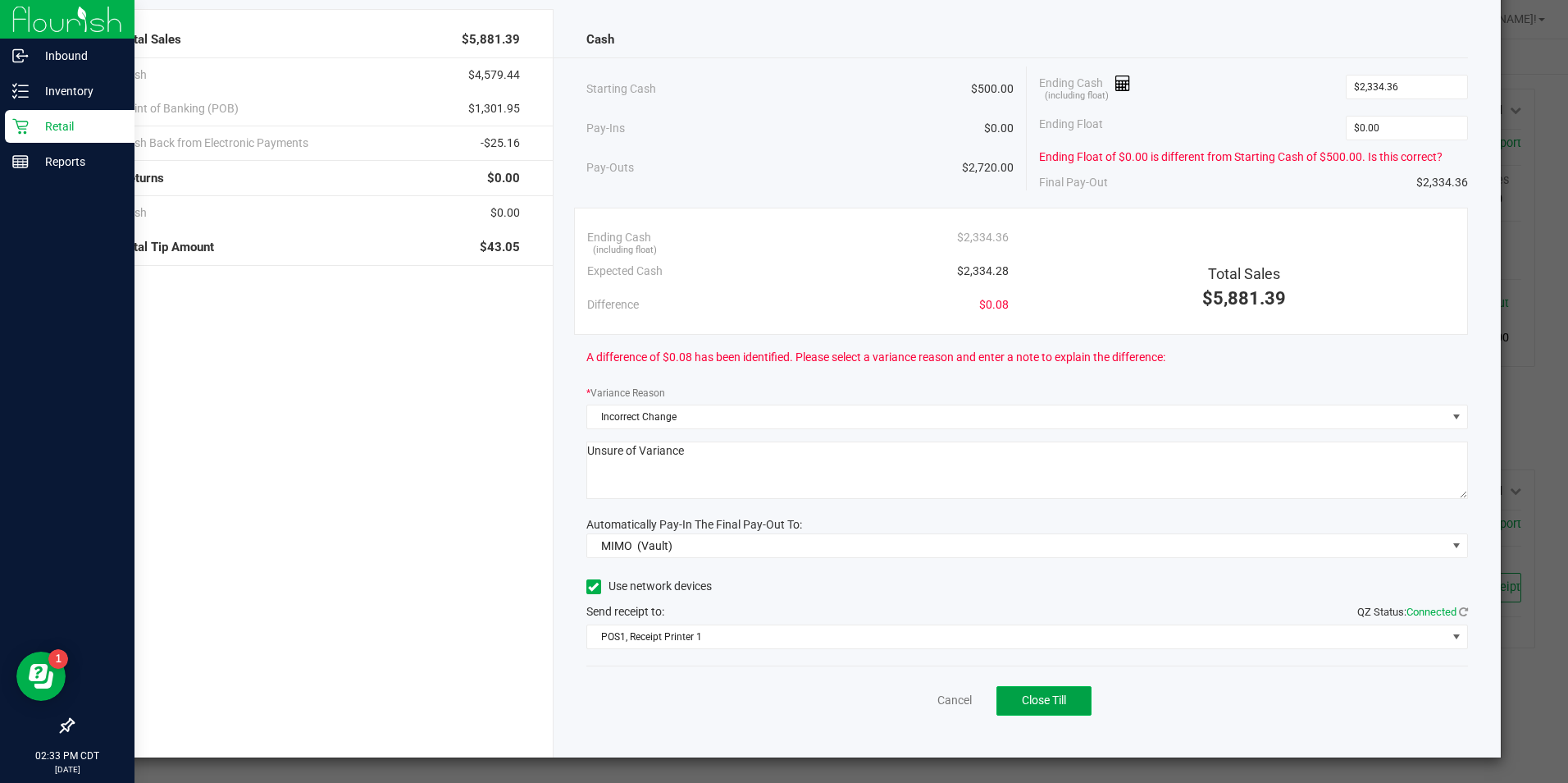
click at [1030, 703] on span "Close Till" at bounding box center [1044, 699] width 44 height 13
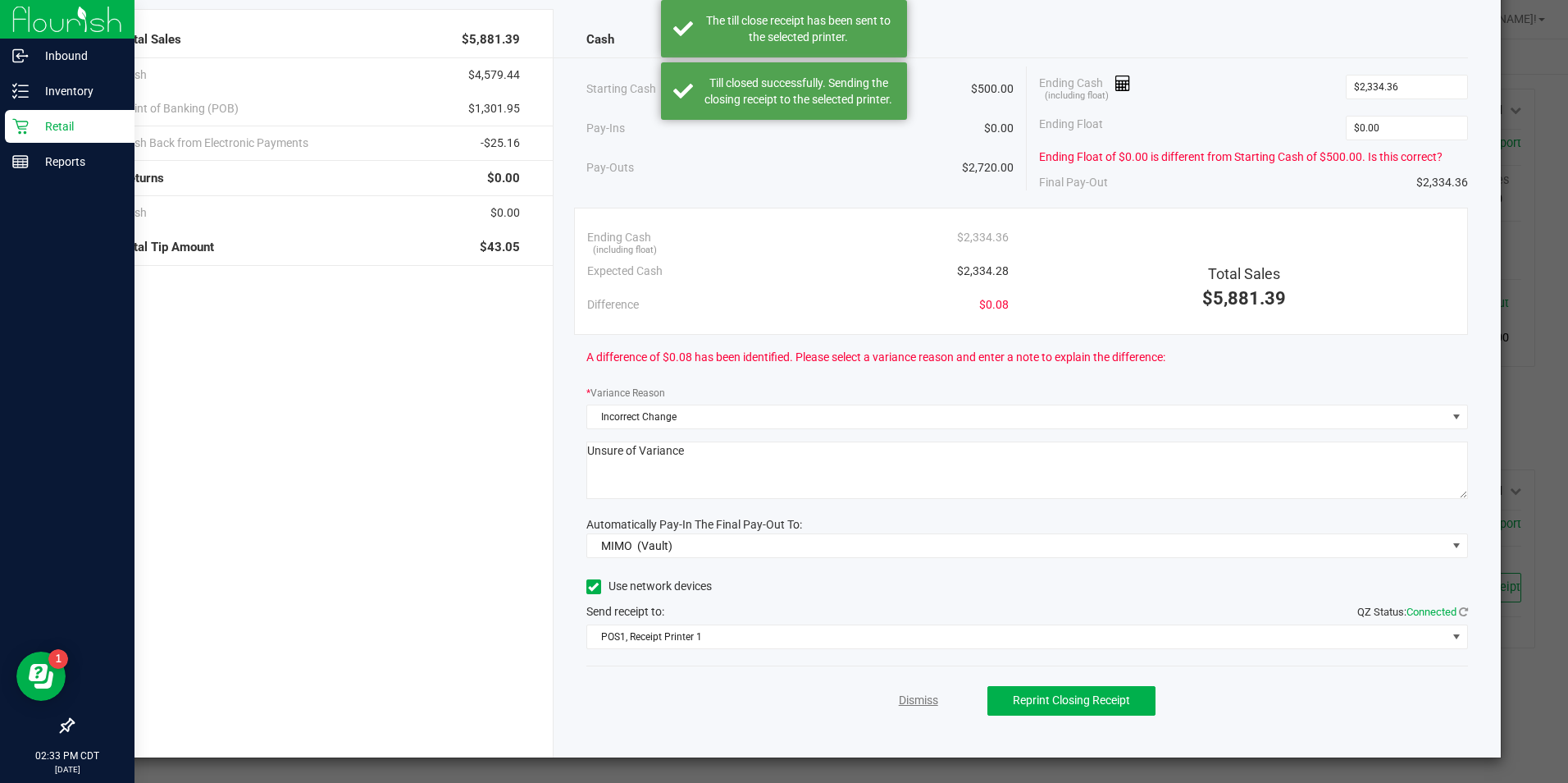
click at [907, 695] on link "Dismiss" at bounding box center [919, 700] width 39 height 17
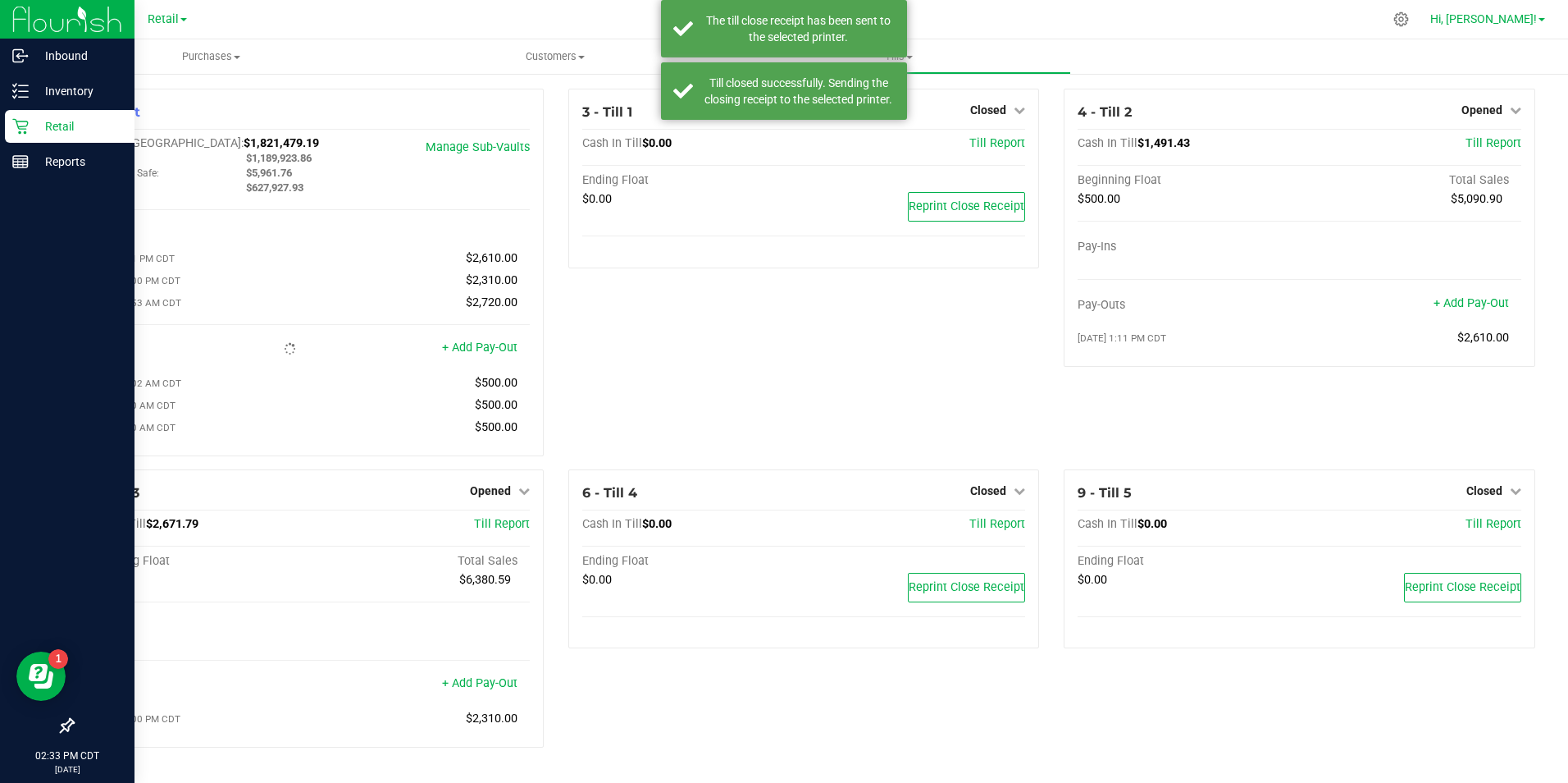
click at [1510, 19] on span "Hi, [PERSON_NAME]!" at bounding box center [1483, 18] width 107 height 13
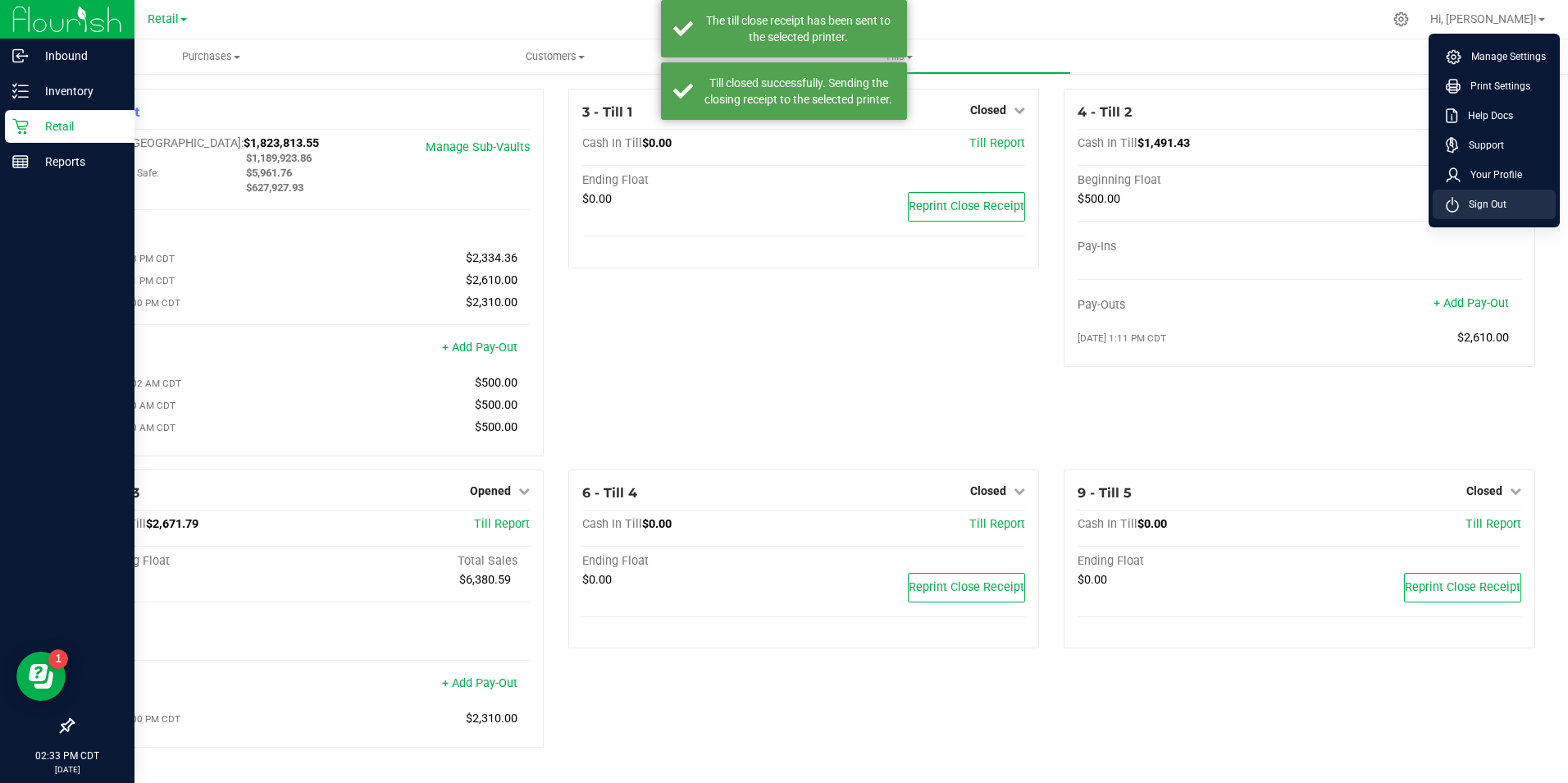
click at [1479, 200] on span "Sign Out" at bounding box center [1483, 204] width 48 height 17
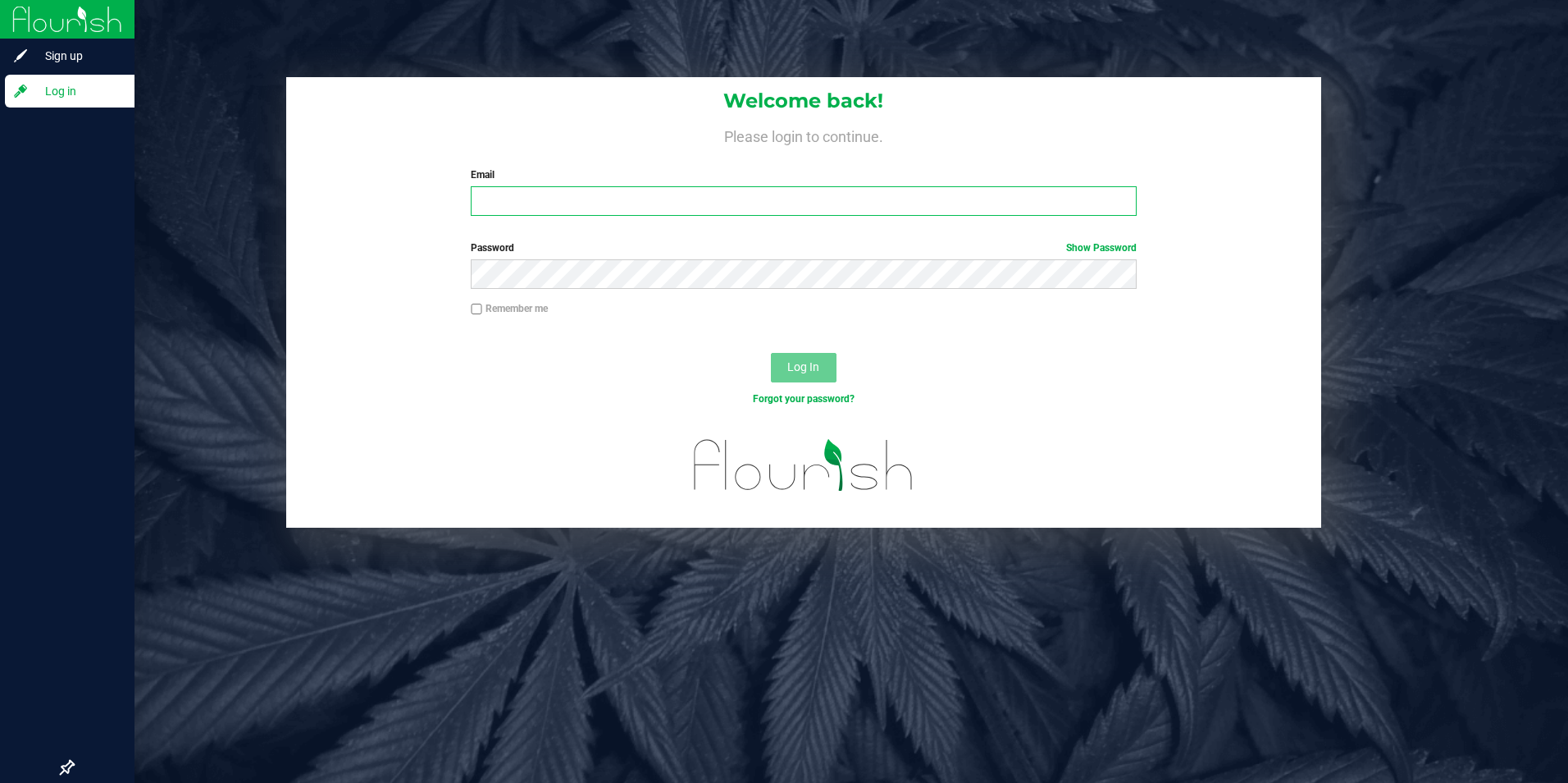
click at [677, 203] on input "Email" at bounding box center [804, 201] width 666 height 29
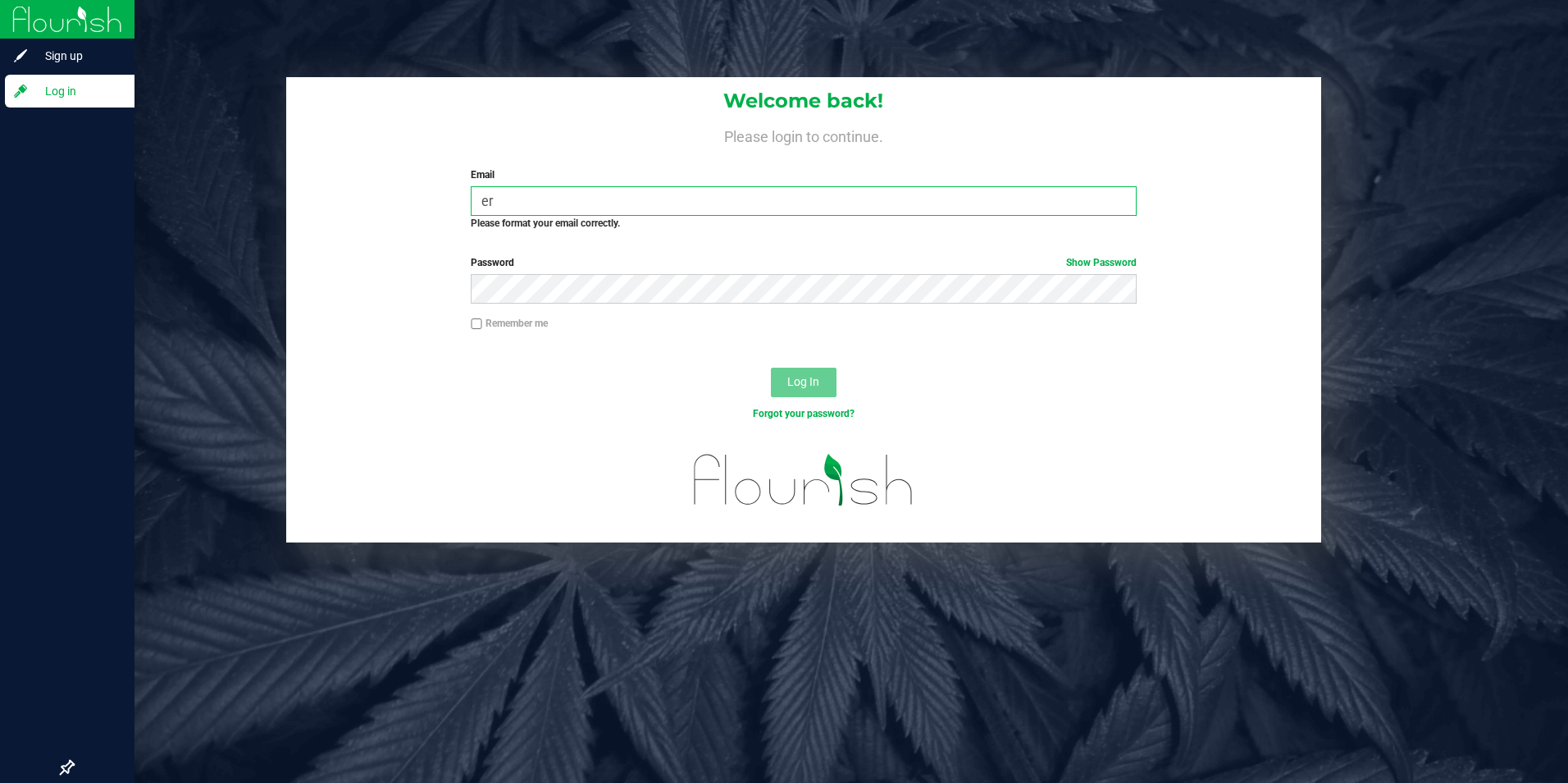
type input "[PERSON_NAME][EMAIL_ADDRESS][PERSON_NAME][DOMAIN_NAME]"
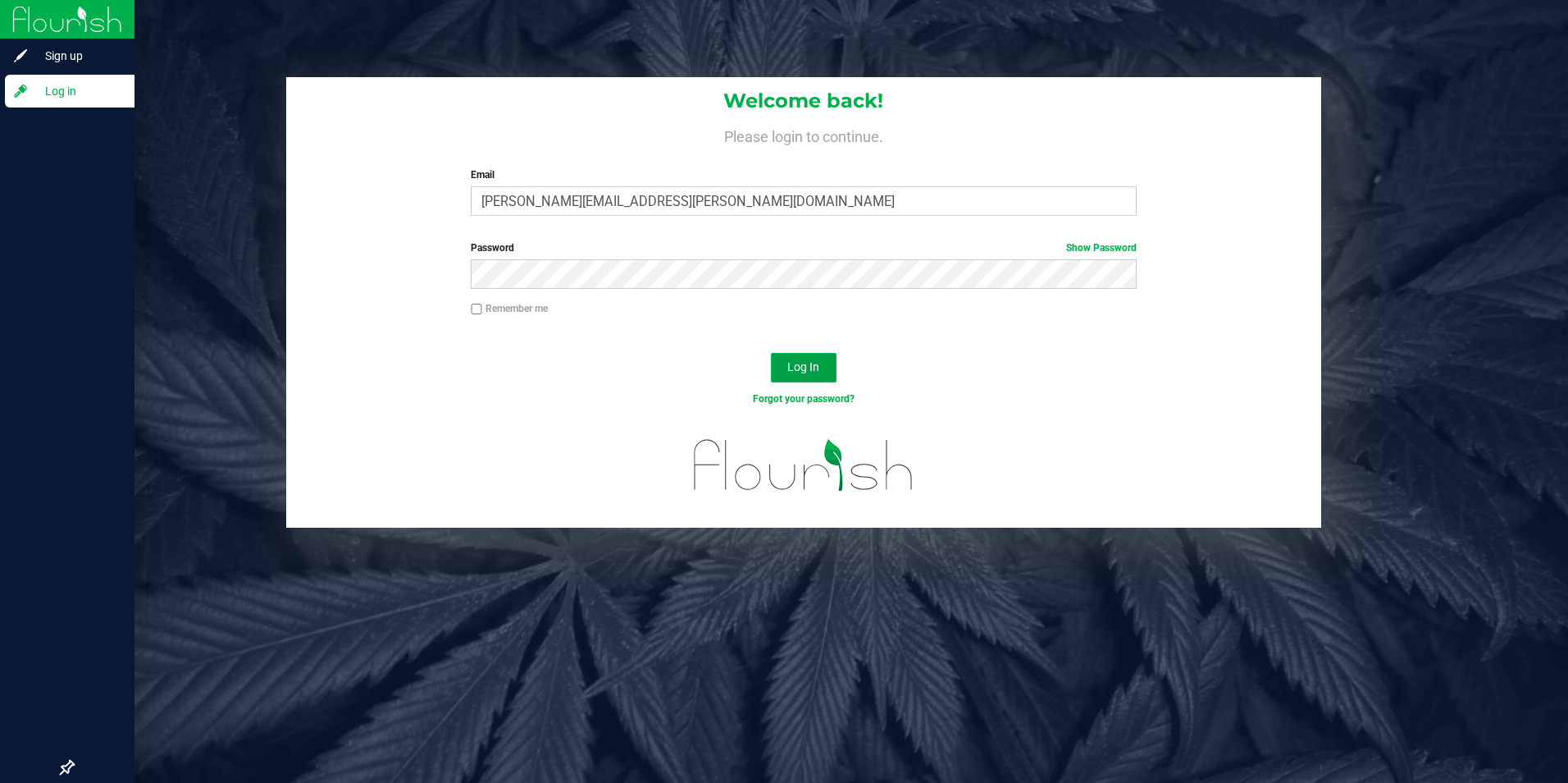
click at [808, 372] on span "Log In" at bounding box center [803, 367] width 32 height 13
